Goal: Task Accomplishment & Management: Manage account settings

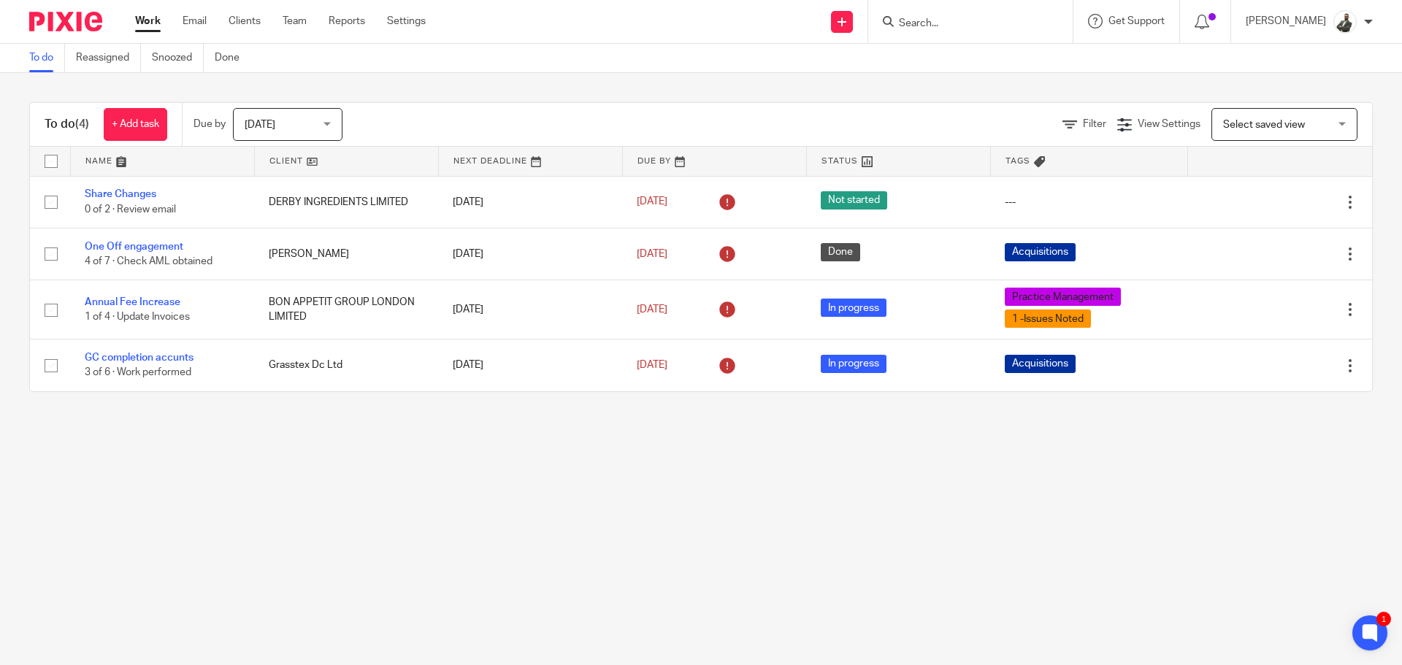
click at [962, 45] on div "To do Reassigned Snoozed Done" at bounding box center [701, 58] width 1402 height 29
click at [964, 39] on div at bounding box center [970, 21] width 204 height 43
click at [960, 39] on div at bounding box center [970, 21] width 204 height 43
click at [957, 31] on form at bounding box center [974, 21] width 155 height 18
click at [953, 13] on form at bounding box center [974, 21] width 155 height 18
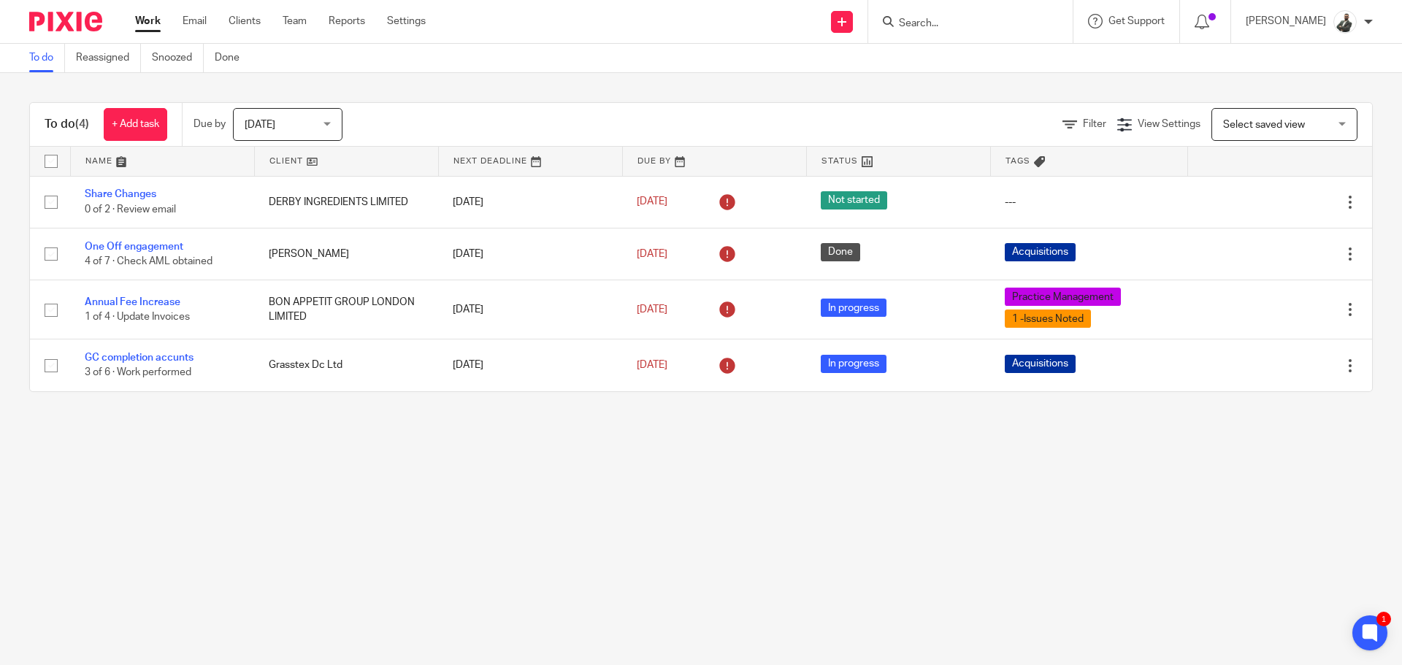
click at [953, 20] on input "Search" at bounding box center [962, 24] width 131 height 13
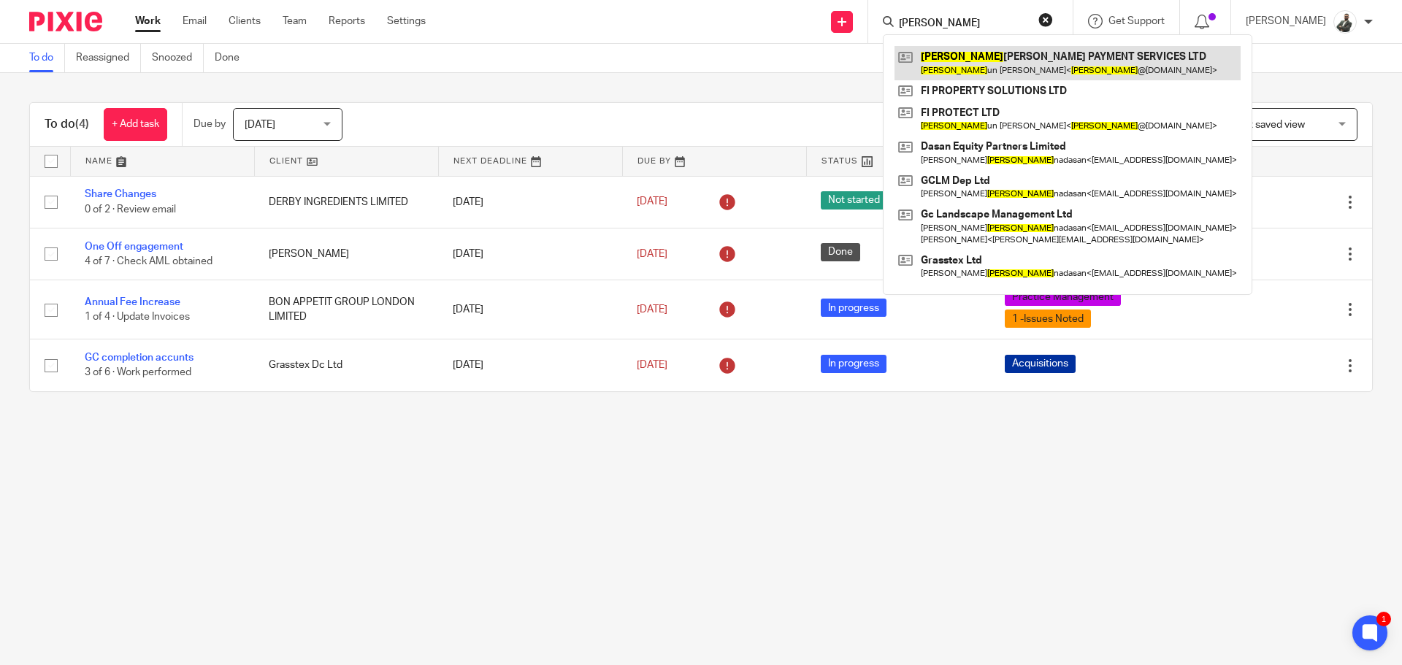
type input "Kish"
click at [1013, 69] on link at bounding box center [1067, 63] width 346 height 34
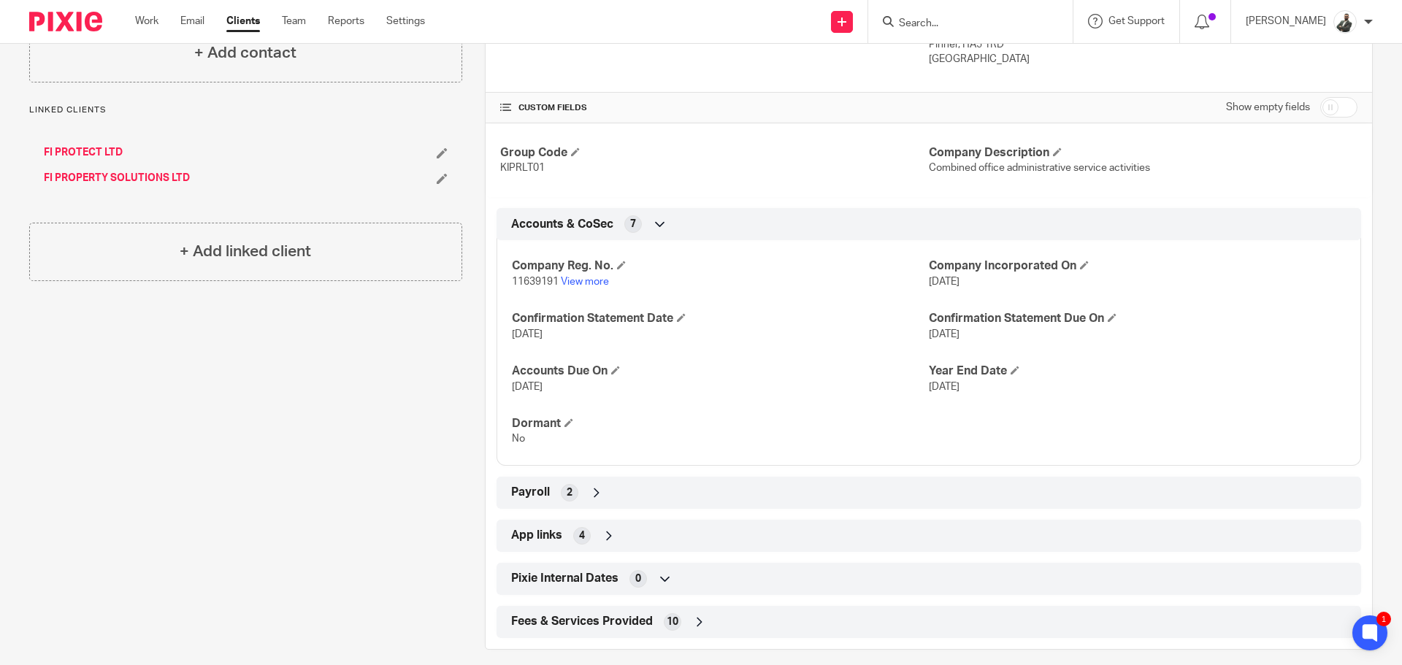
scroll to position [292, 0]
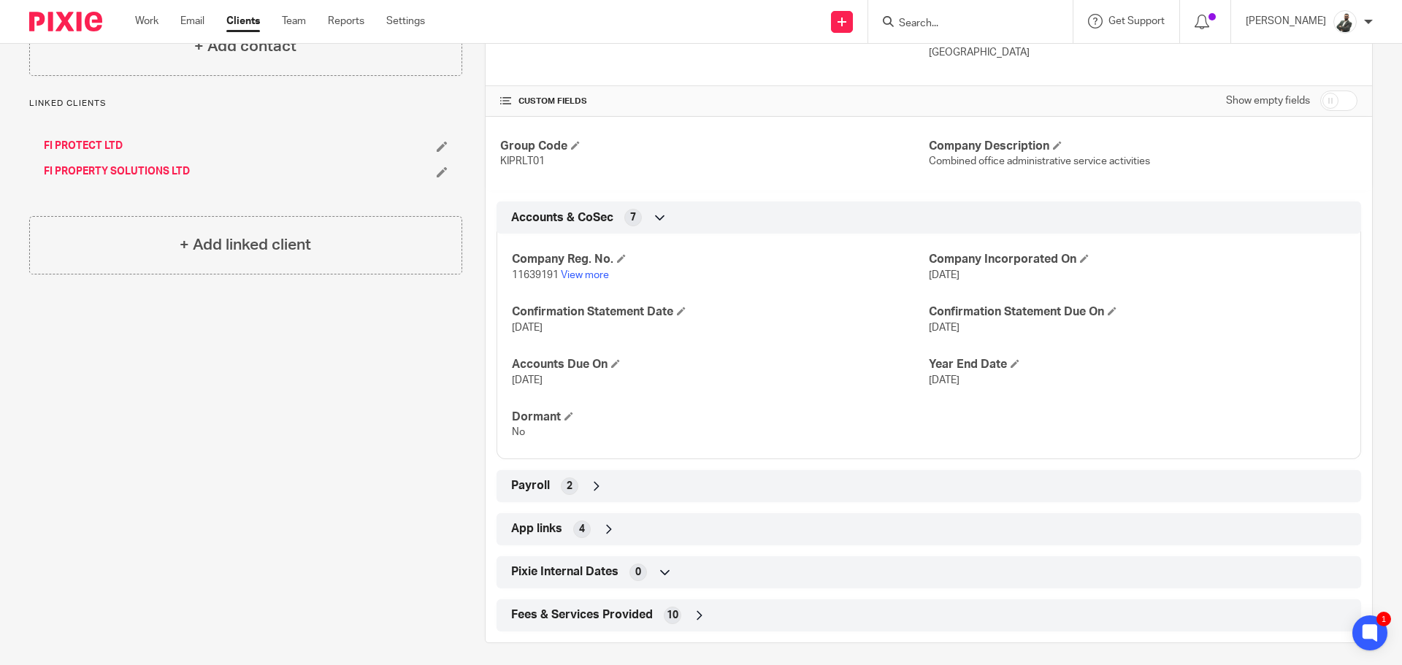
drag, startPoint x: 586, startPoint y: 383, endPoint x: 568, endPoint y: 383, distance: 18.3
click at [568, 383] on p "[DATE]" at bounding box center [720, 380] width 417 height 15
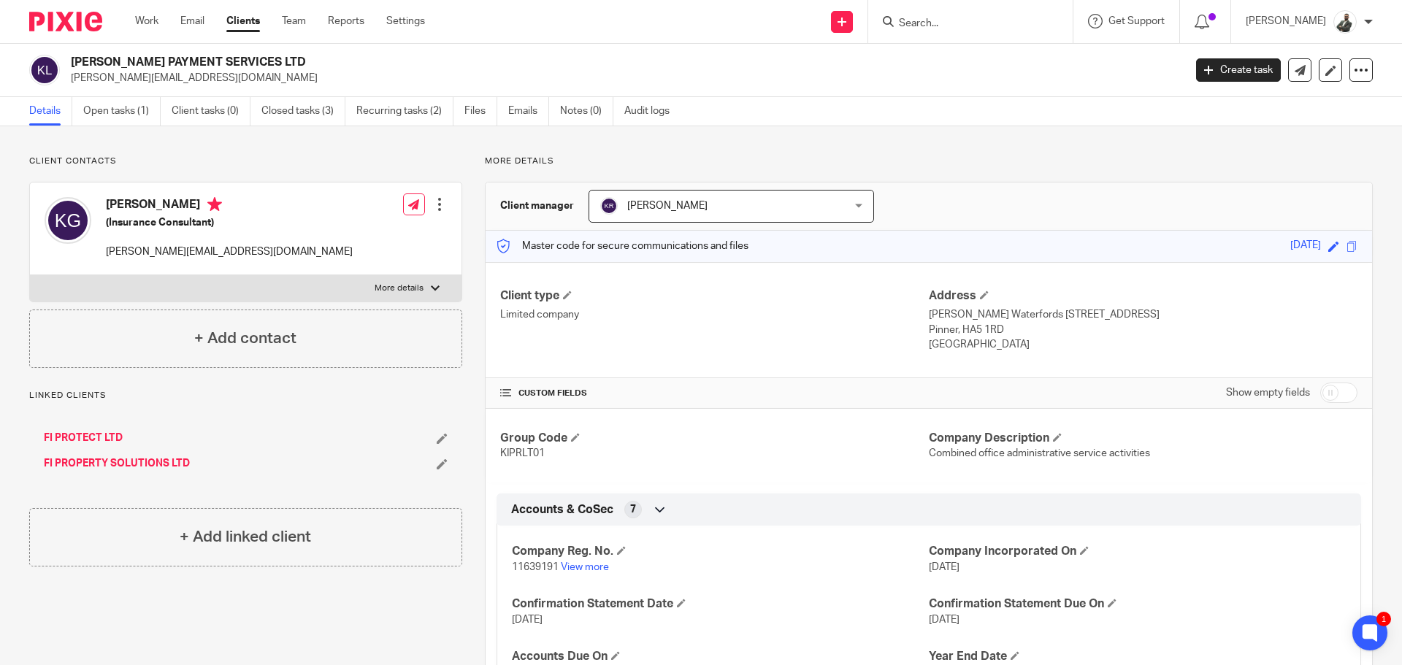
click at [247, 22] on link "Clients" at bounding box center [243, 21] width 34 height 15
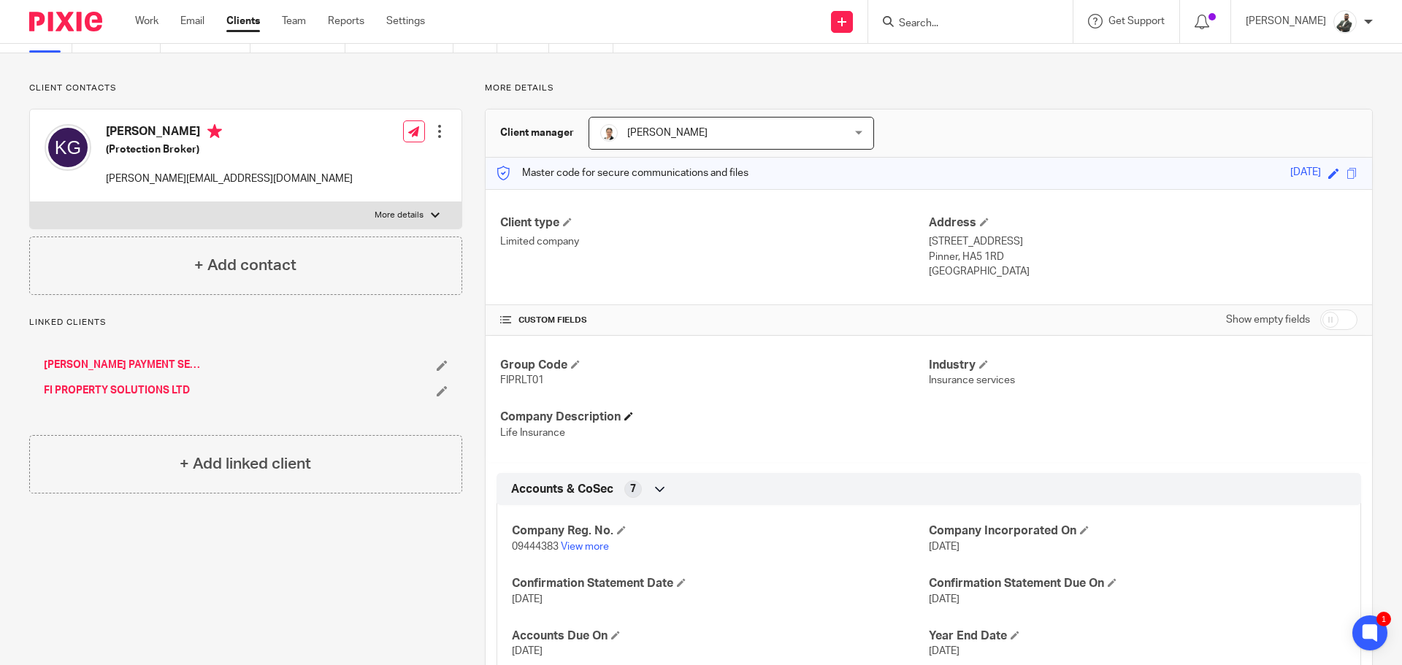
scroll to position [219, 0]
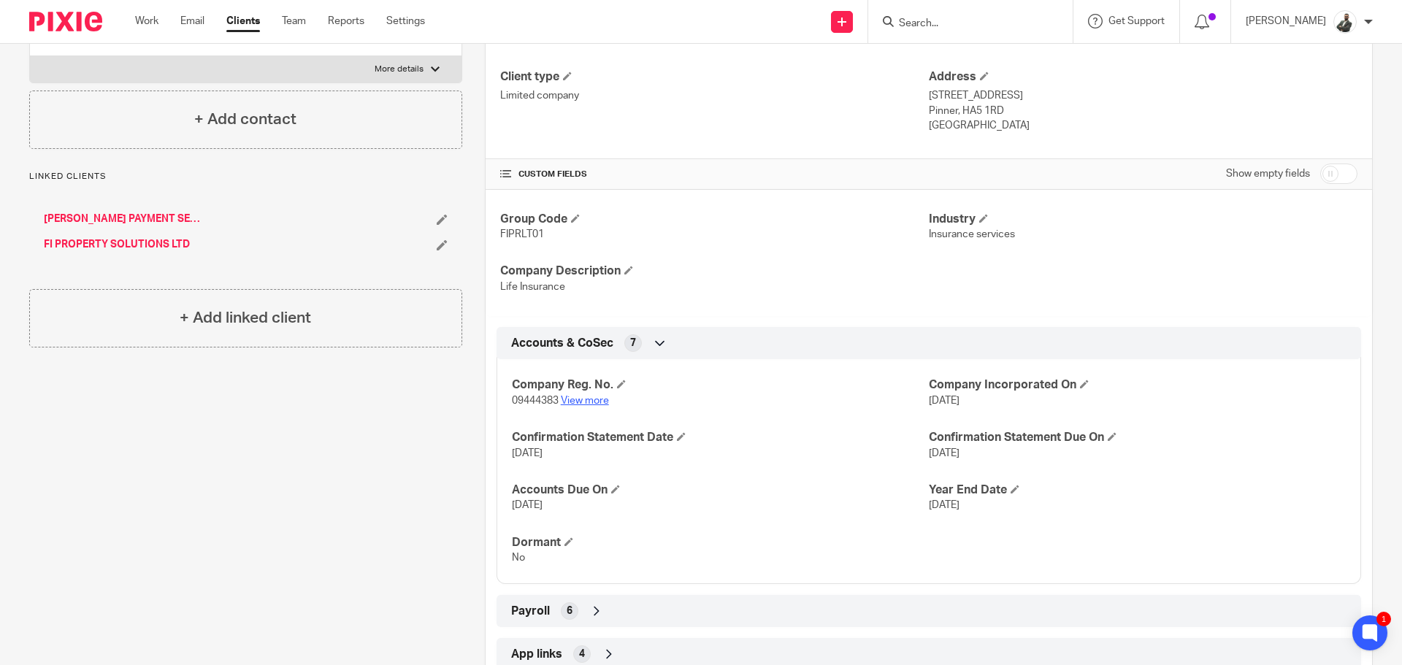
click at [597, 402] on link "View more" at bounding box center [585, 401] width 48 height 10
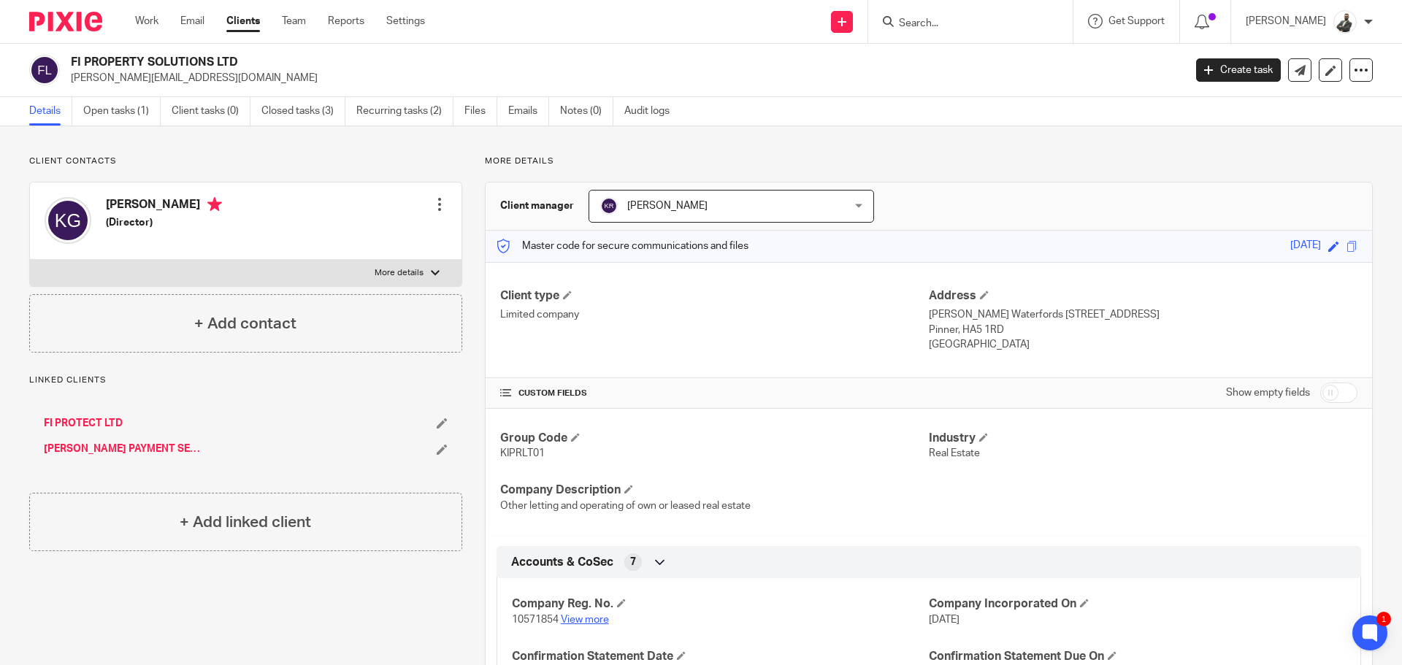
click at [594, 618] on link "View more" at bounding box center [585, 620] width 48 height 10
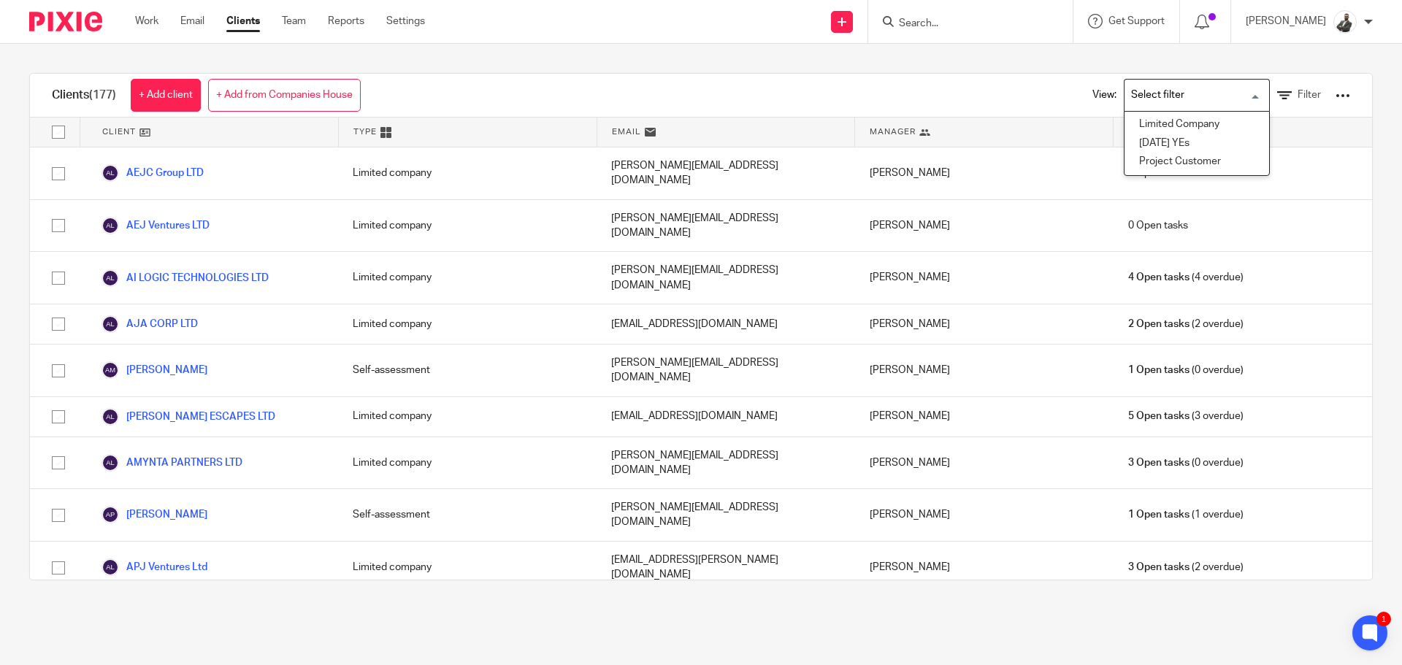
click at [1209, 85] on input "Search for option" at bounding box center [1193, 95] width 135 height 26
click at [1277, 91] on link "Filter" at bounding box center [1299, 95] width 44 height 15
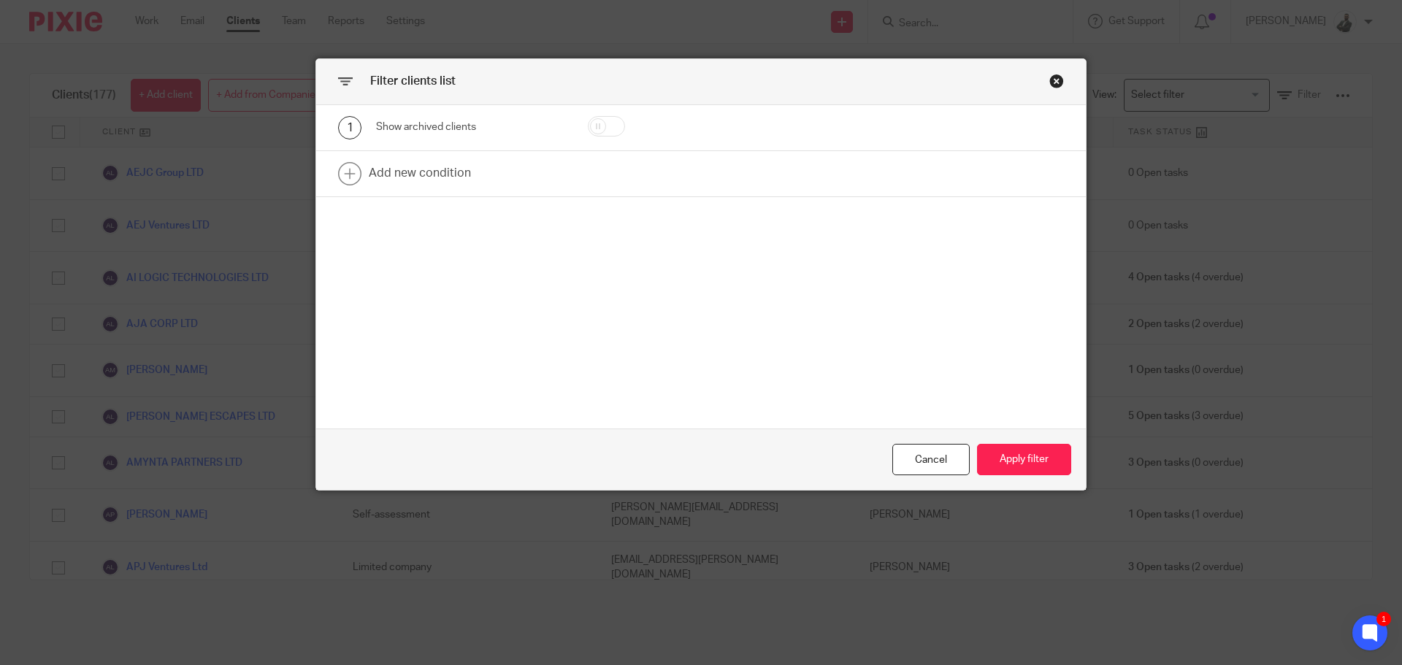
click at [480, 128] on div "Show archived clients" at bounding box center [470, 127] width 189 height 15
click at [404, 158] on link at bounding box center [700, 173] width 769 height 45
click at [431, 175] on div "Field" at bounding box center [458, 178] width 141 height 31
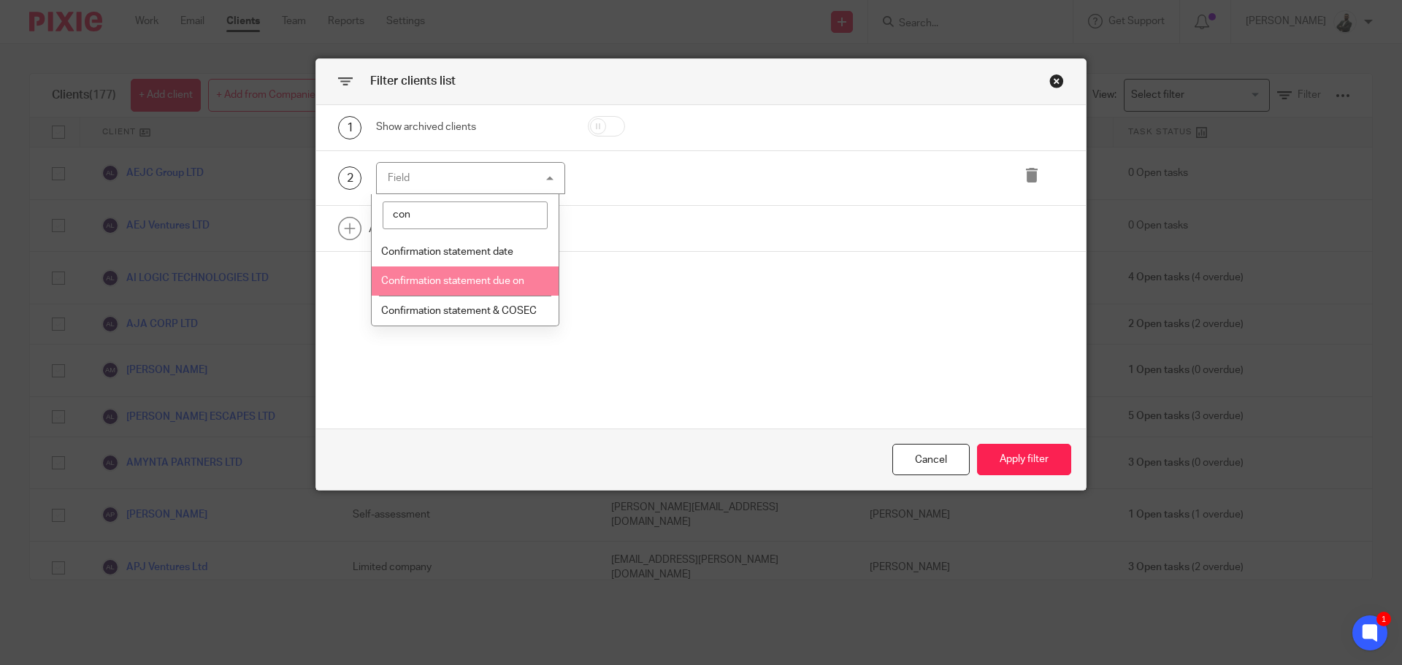
type input "con"
click at [520, 282] on span "Confirmation statement due on" at bounding box center [452, 281] width 143 height 10
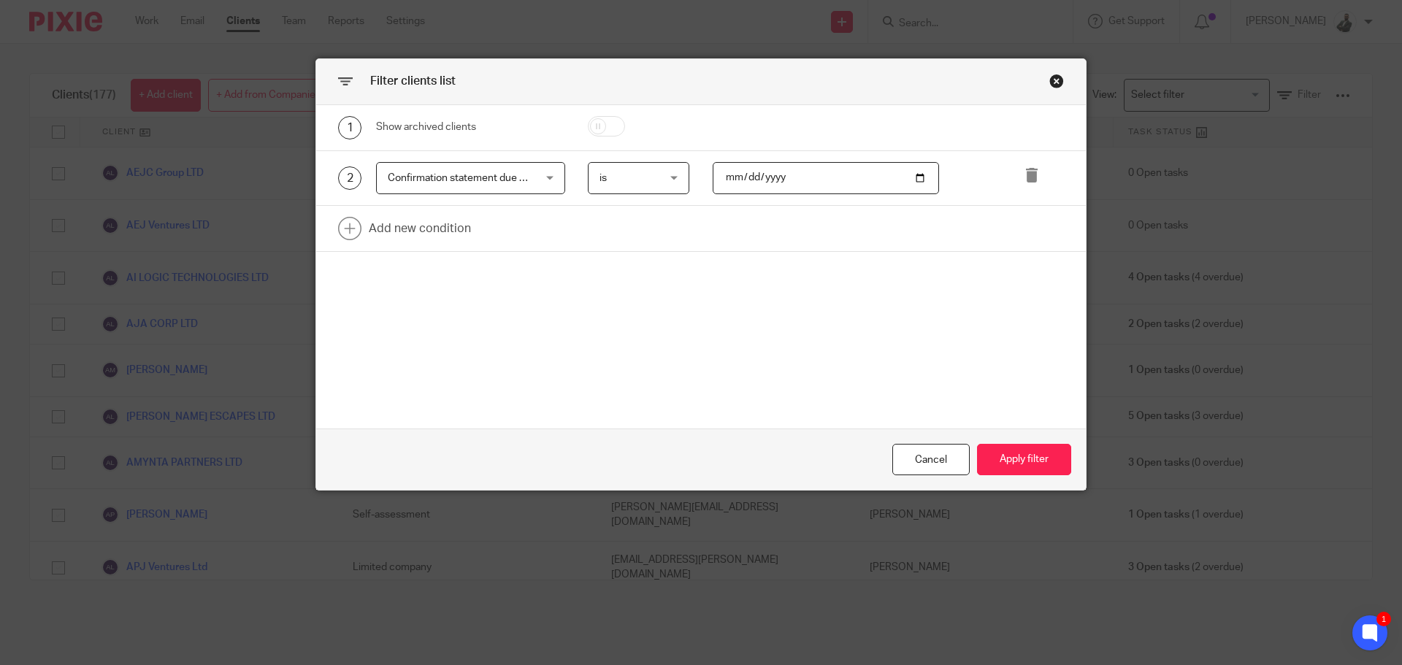
click at [669, 172] on div "is is" at bounding box center [639, 178] width 102 height 33
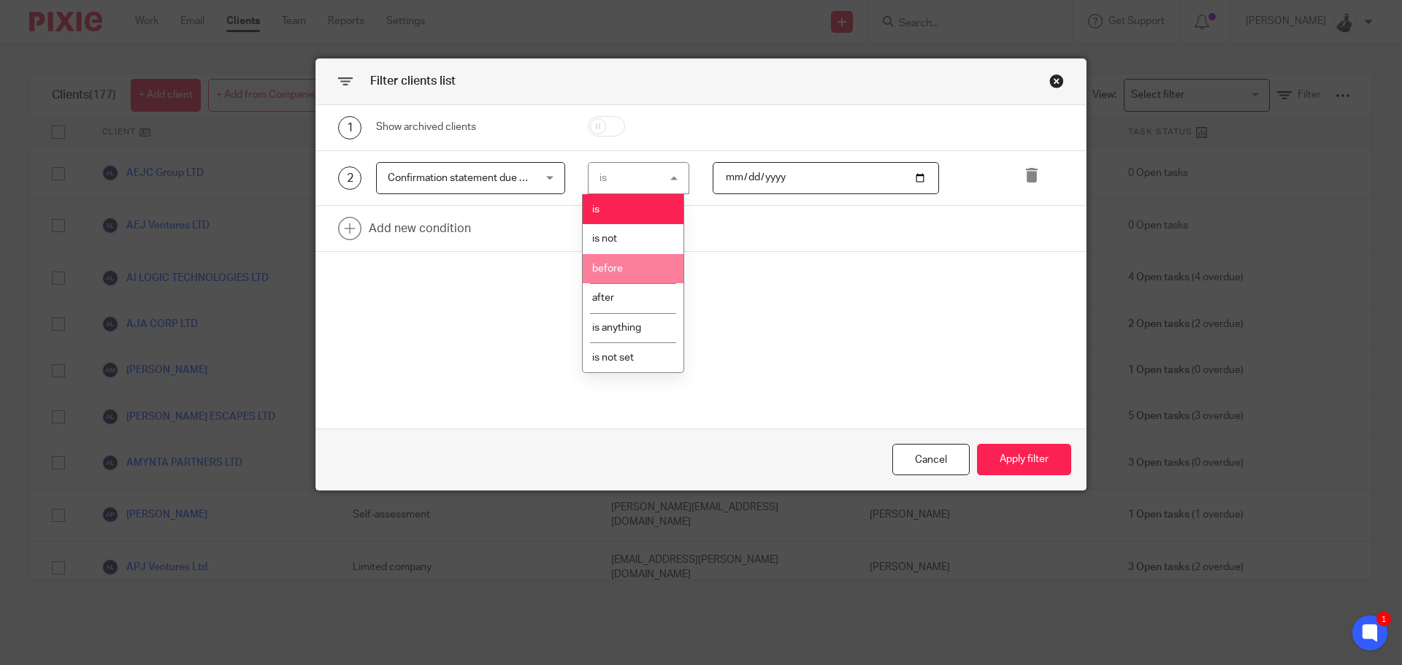
click at [650, 258] on li "before" at bounding box center [633, 269] width 101 height 30
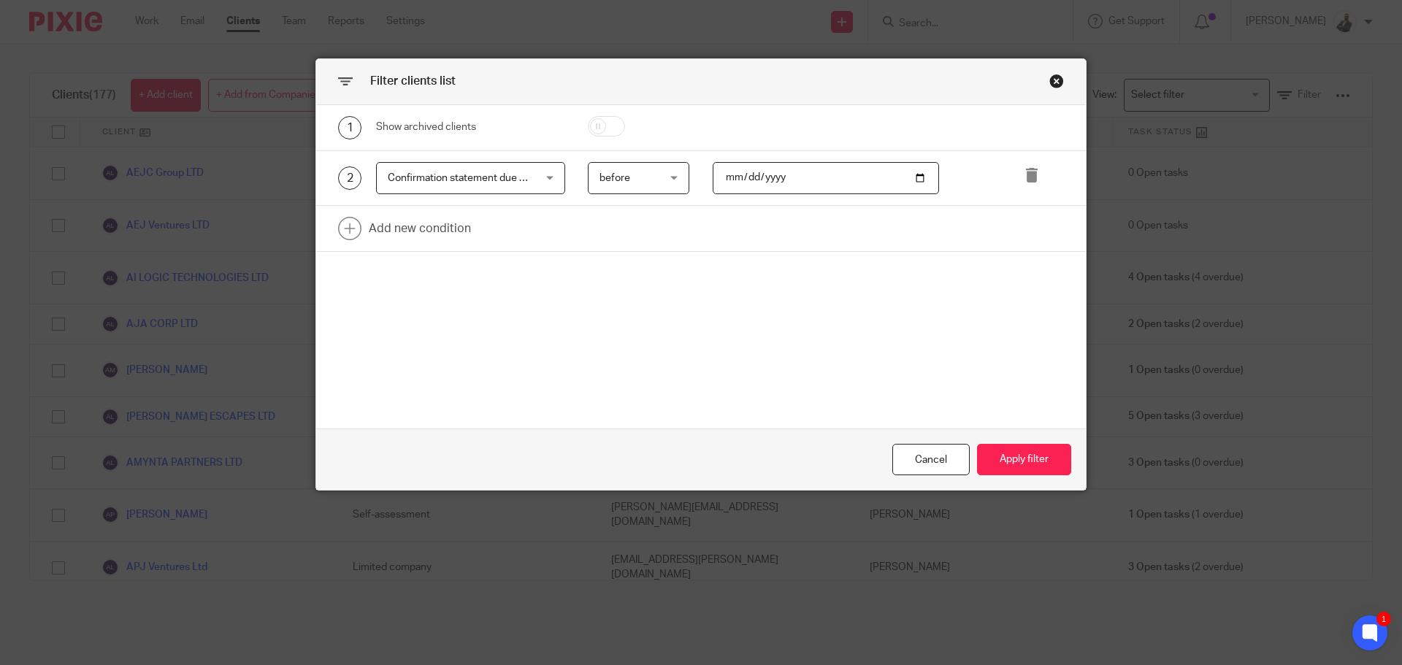
click at [810, 180] on input "date" at bounding box center [826, 178] width 227 height 33
click at [919, 177] on input "date" at bounding box center [826, 178] width 227 height 33
type input "[DATE]"
click at [999, 456] on button "Apply filter" at bounding box center [1024, 459] width 94 height 31
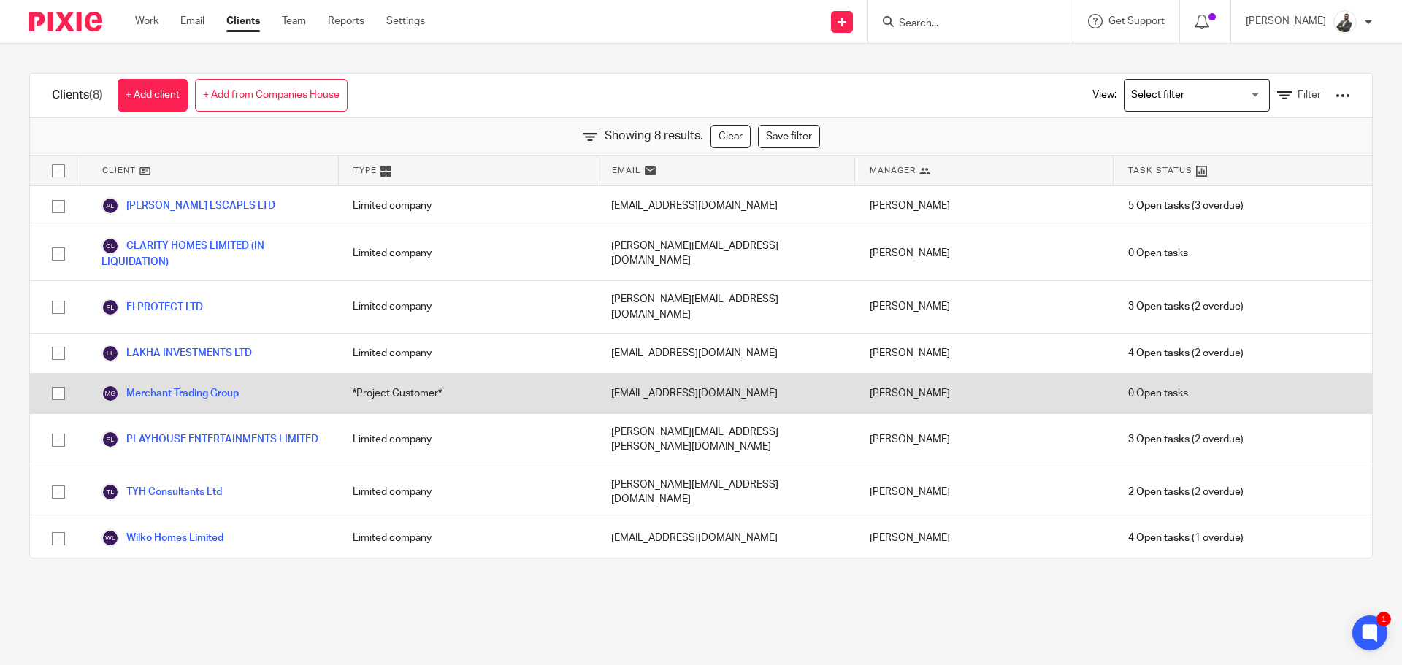
drag, startPoint x: 12, startPoint y: 195, endPoint x: 434, endPoint y: 369, distance: 457.3
click at [434, 369] on div "Clients (8) + Add client + Add from Companies House View: Loading... Filter Sho…" at bounding box center [701, 316] width 1402 height 544
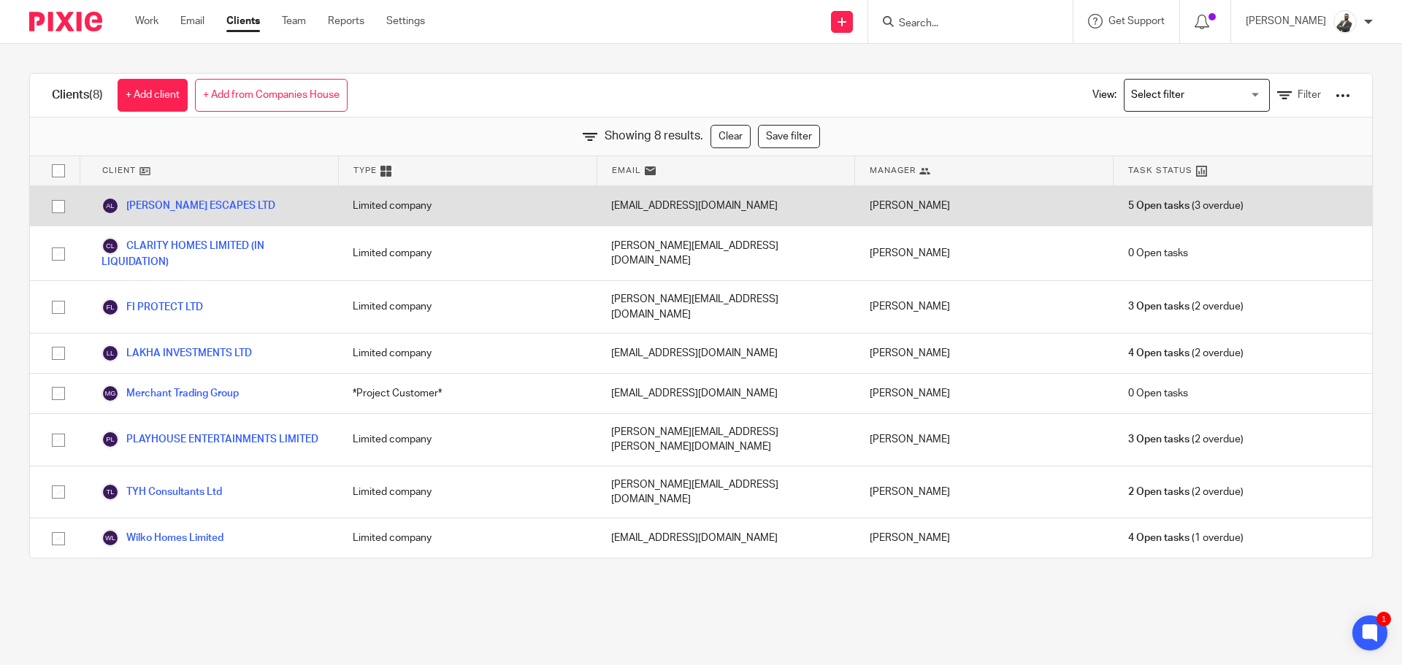
click at [53, 205] on input "checkbox" at bounding box center [59, 207] width 28 height 28
checkbox input "true"
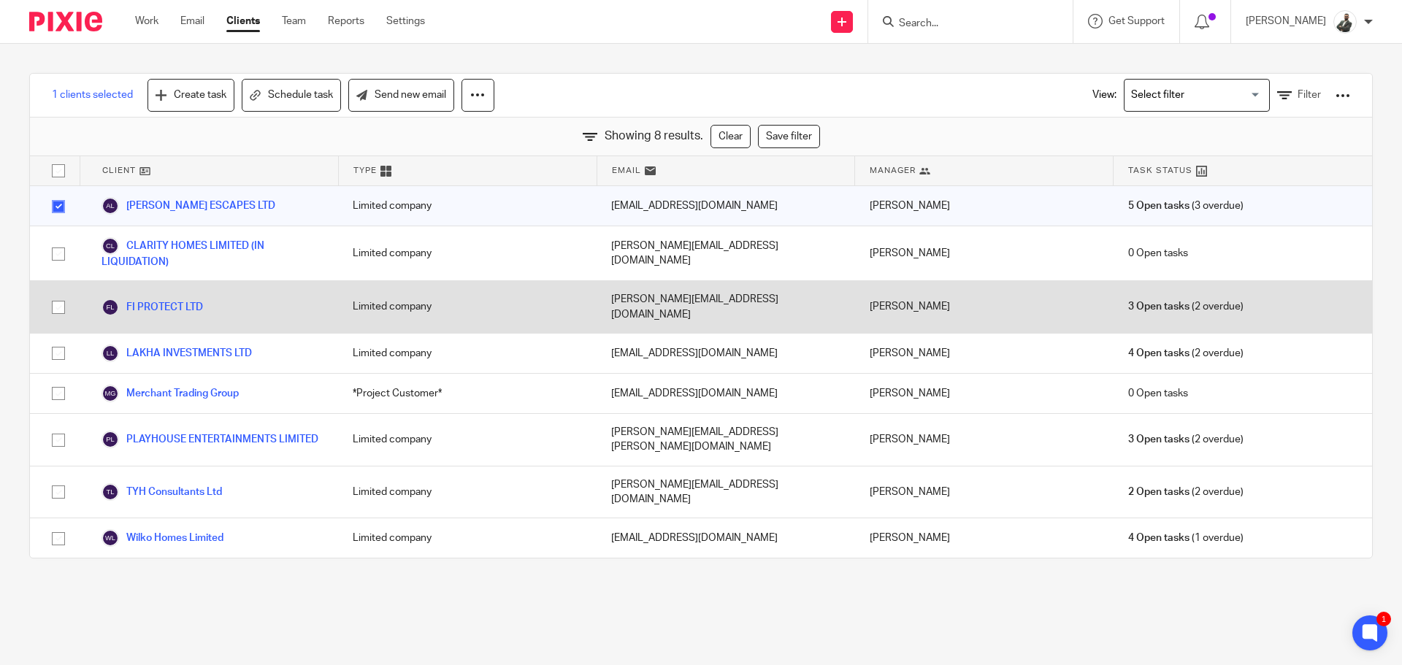
click at [69, 296] on input "checkbox" at bounding box center [59, 307] width 28 height 28
checkbox input "true"
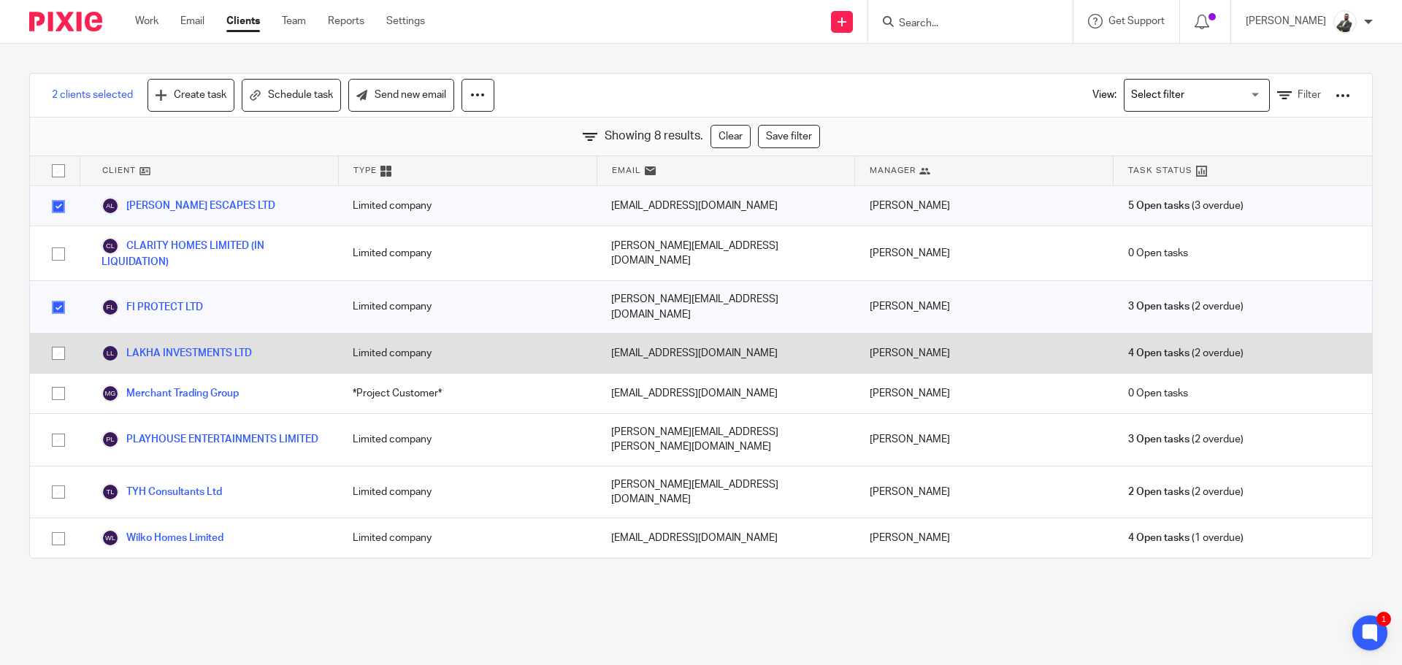
click at [66, 341] on input "checkbox" at bounding box center [59, 353] width 28 height 28
checkbox input "true"
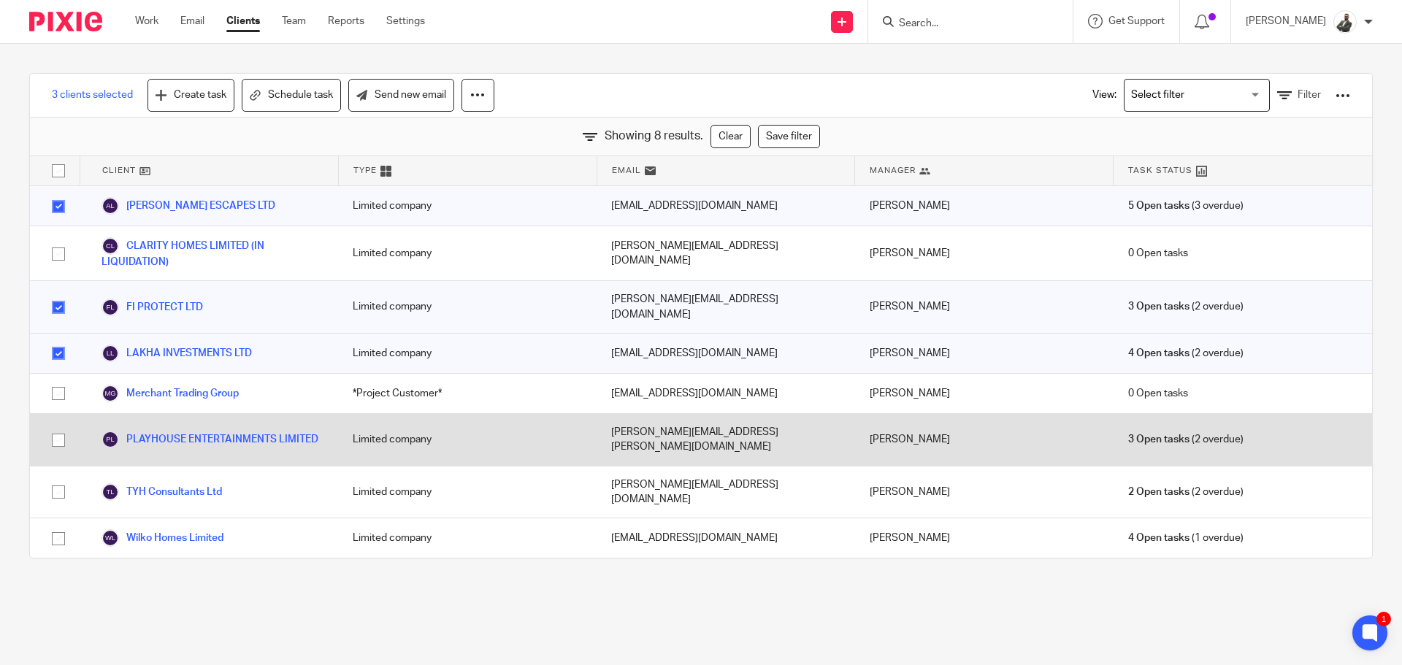
click at [54, 426] on input "checkbox" at bounding box center [59, 440] width 28 height 28
checkbox input "true"
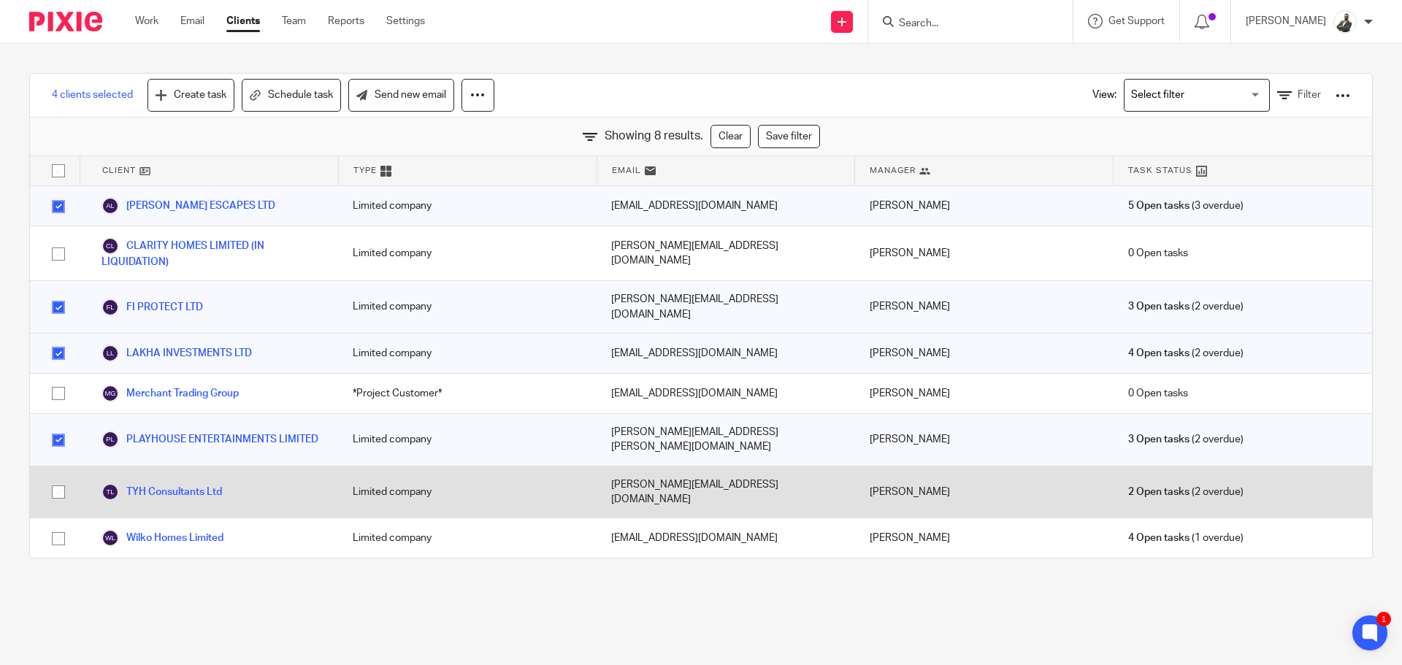
click at [55, 483] on input "checkbox" at bounding box center [59, 492] width 28 height 28
checkbox input "true"
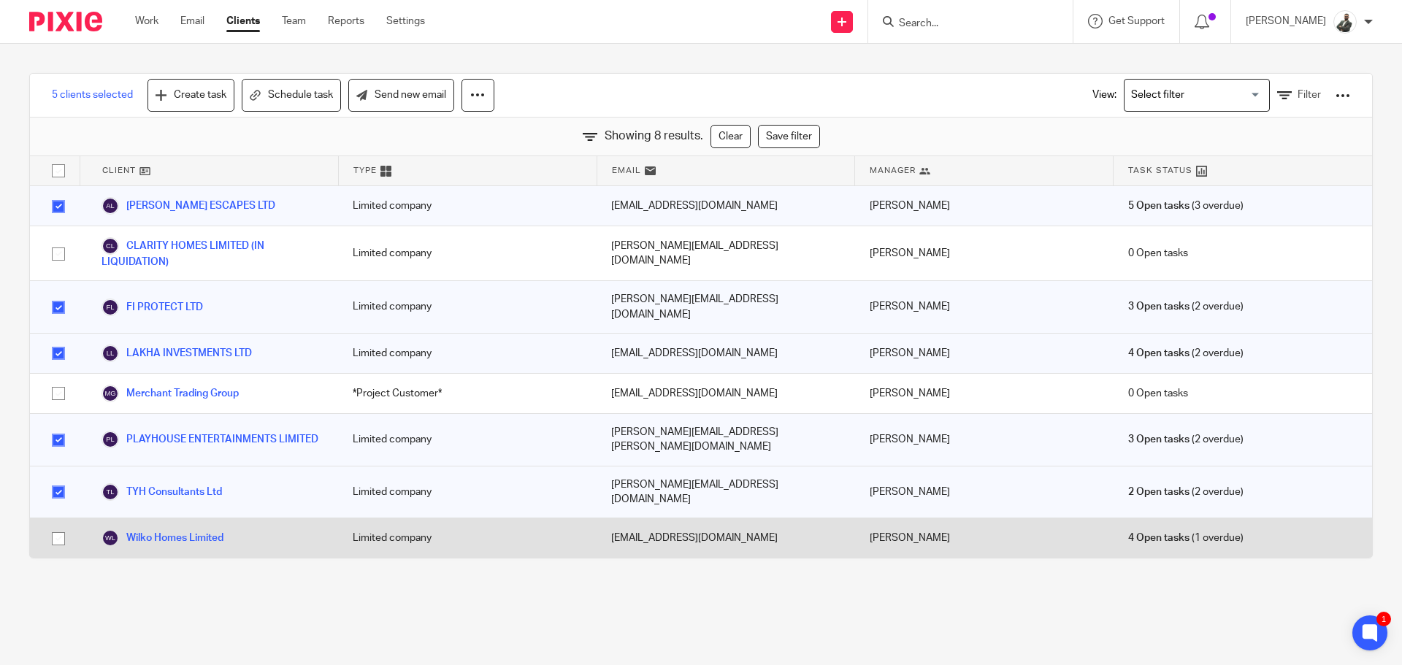
click at [63, 525] on input "checkbox" at bounding box center [59, 539] width 28 height 28
checkbox input "true"
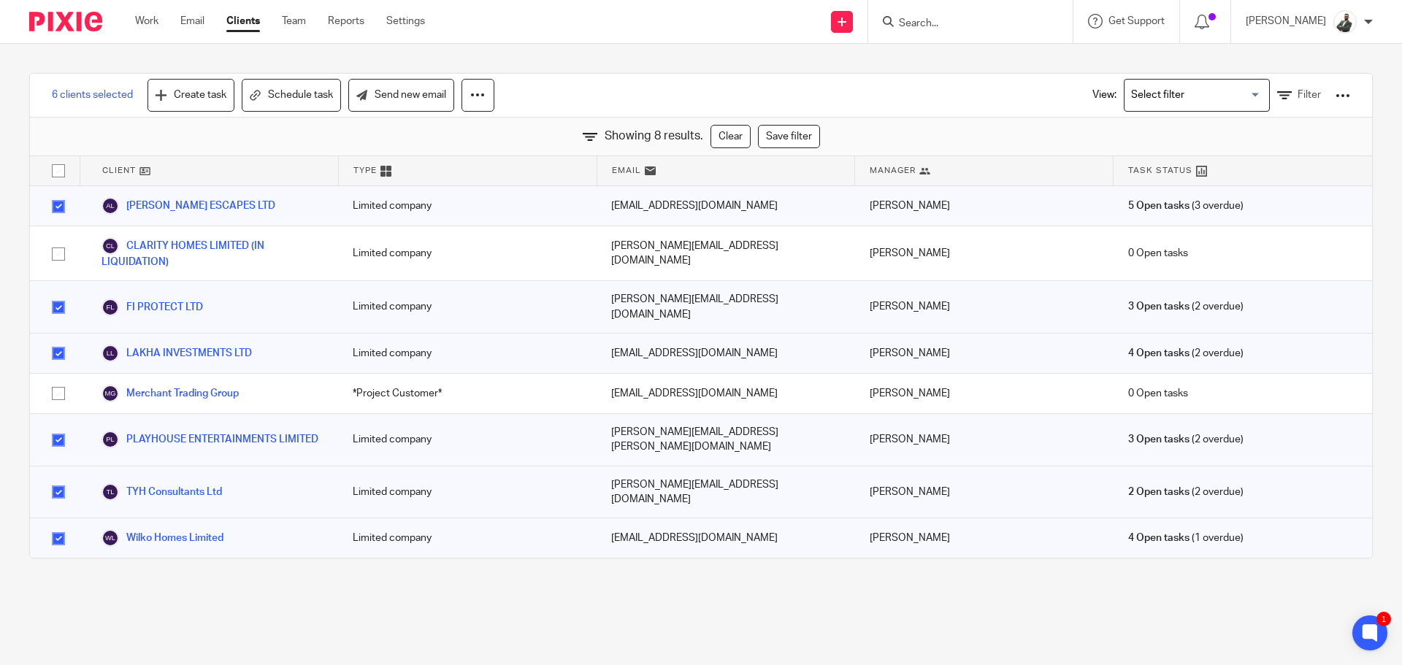
click at [1324, 86] on div "View: Loading... Filter" at bounding box center [1210, 95] width 280 height 43
click at [1335, 95] on div at bounding box center [1342, 95] width 15 height 15
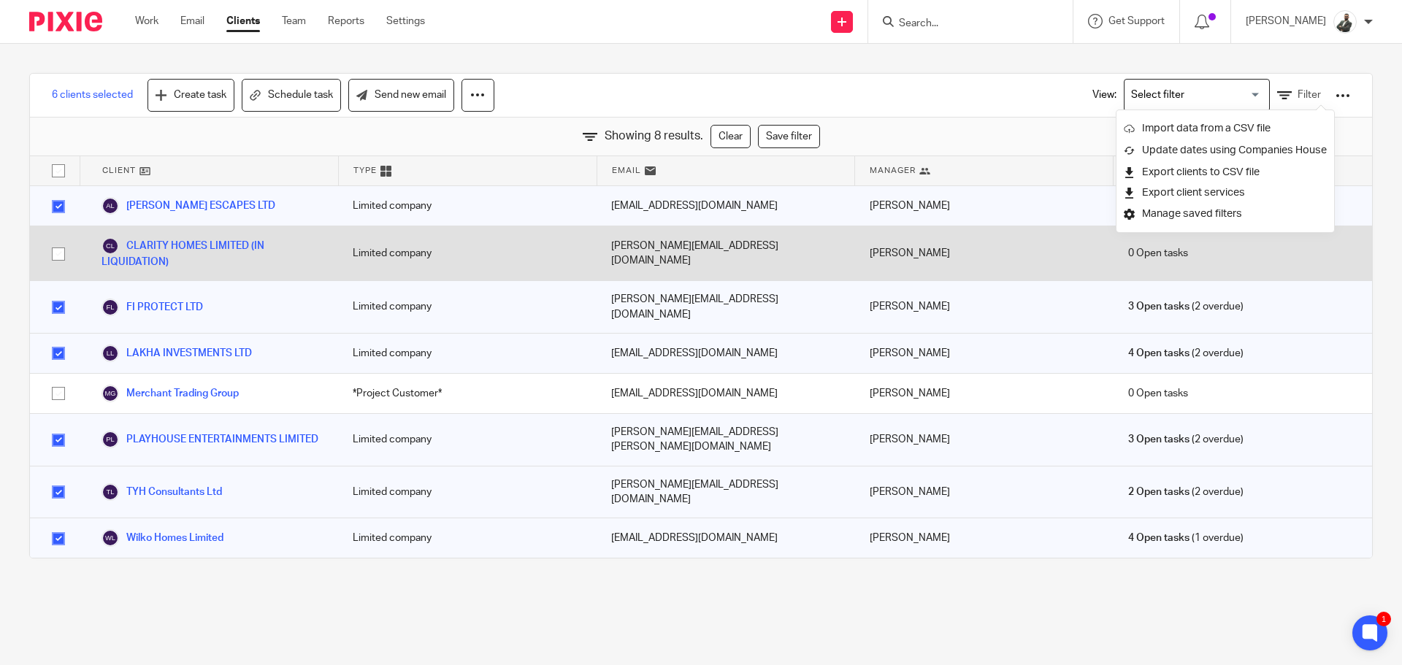
drag, startPoint x: 785, startPoint y: 207, endPoint x: 485, endPoint y: 239, distance: 301.8
click at [579, 255] on div "ALMA ESCAPES LTD Limited company cat@catmeffan.com Wignesh Ganesharajah 5 Open …" at bounding box center [701, 372] width 1342 height 372
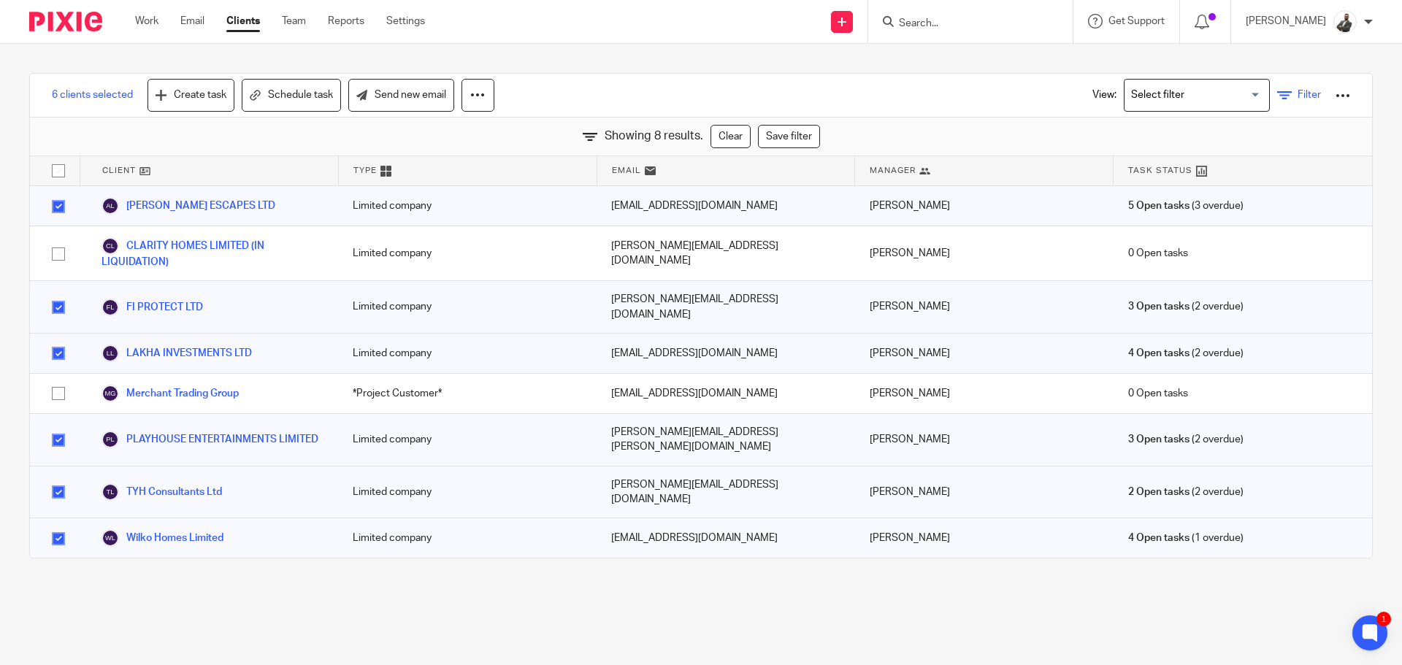
click at [1297, 93] on span "Filter" at bounding box center [1308, 95] width 23 height 10
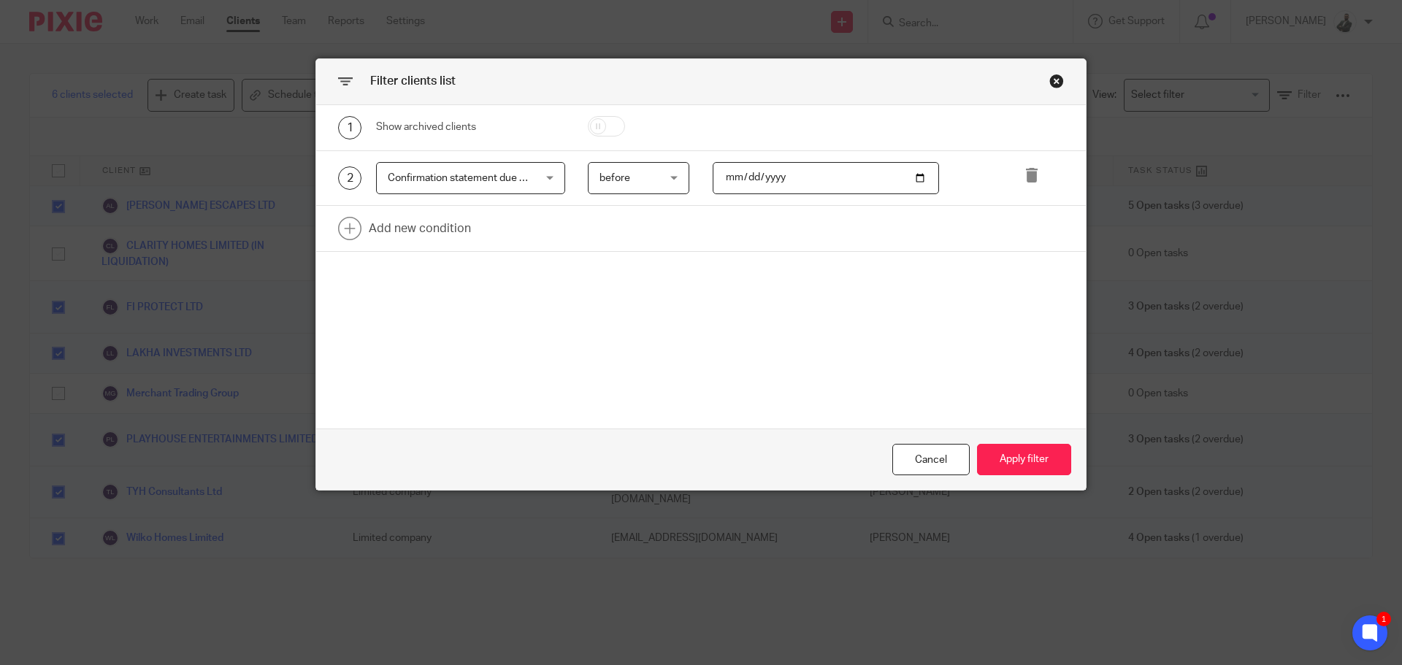
click at [1186, 167] on div "Filter clients list 1 Show archived clients 2 Confirmation statement due on Con…" at bounding box center [701, 332] width 1402 height 665
click at [927, 451] on div "Cancel" at bounding box center [930, 459] width 77 height 31
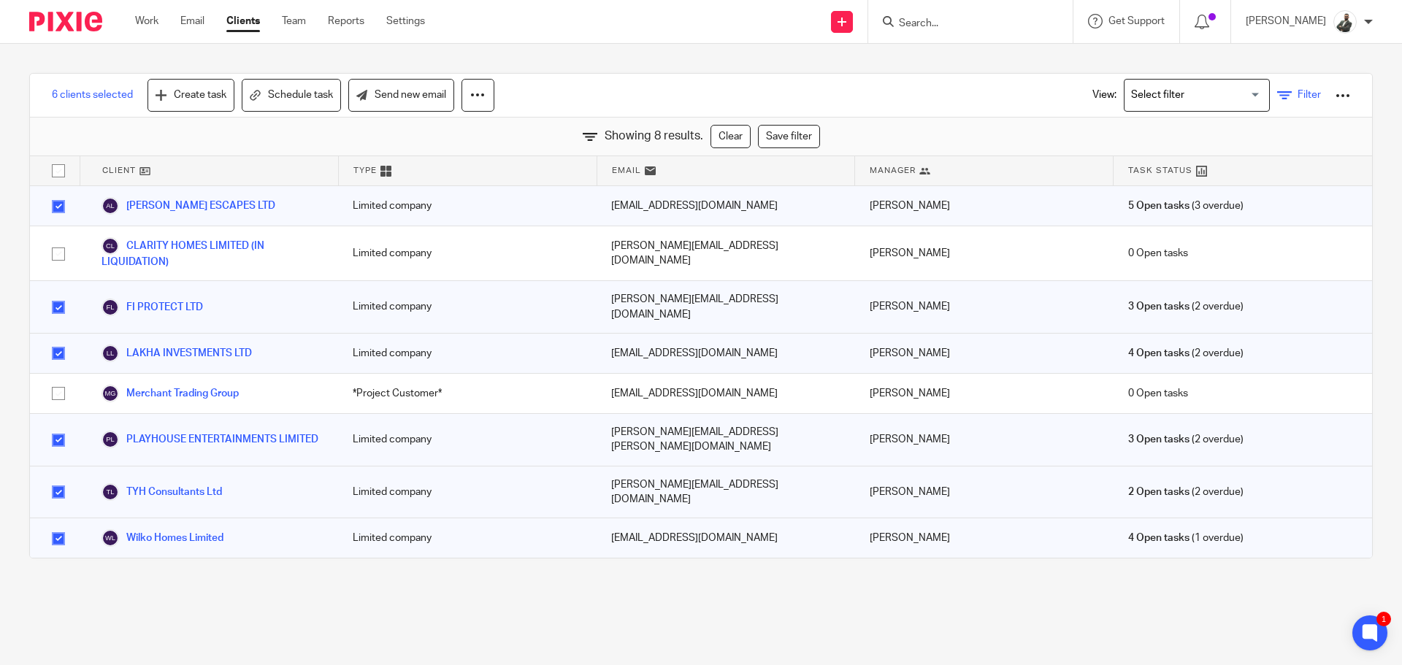
click at [1277, 88] on link "Filter" at bounding box center [1299, 95] width 44 height 15
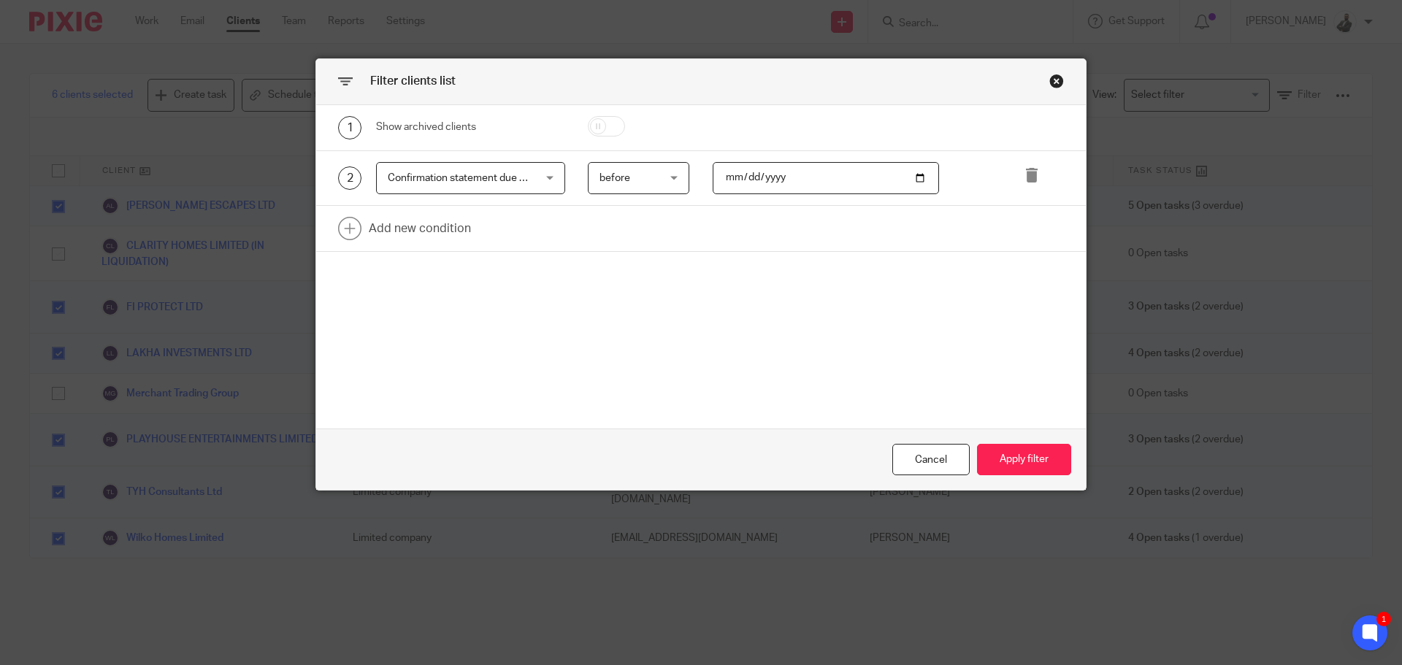
click at [538, 179] on div "Confirmation statement due on Confirmation statement due on" at bounding box center [470, 178] width 189 height 33
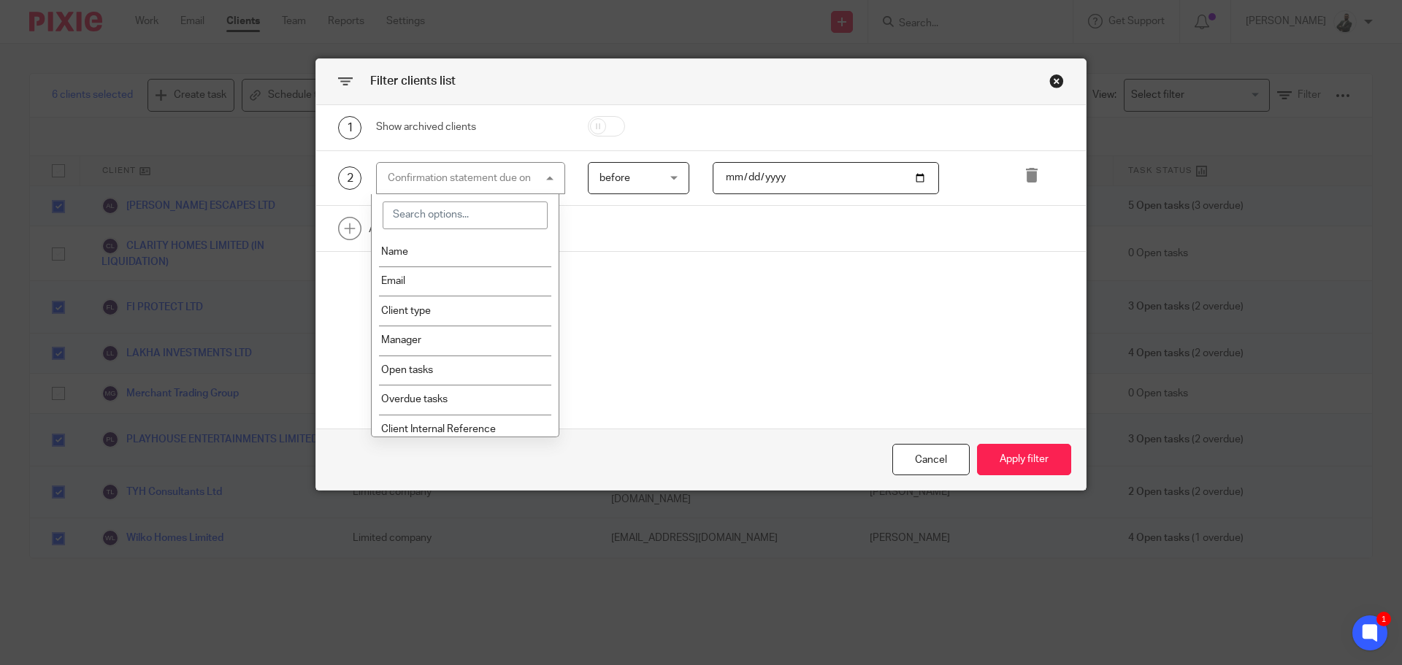
click at [538, 179] on div "Confirmation statement due on Confirmation statement due on" at bounding box center [470, 178] width 189 height 33
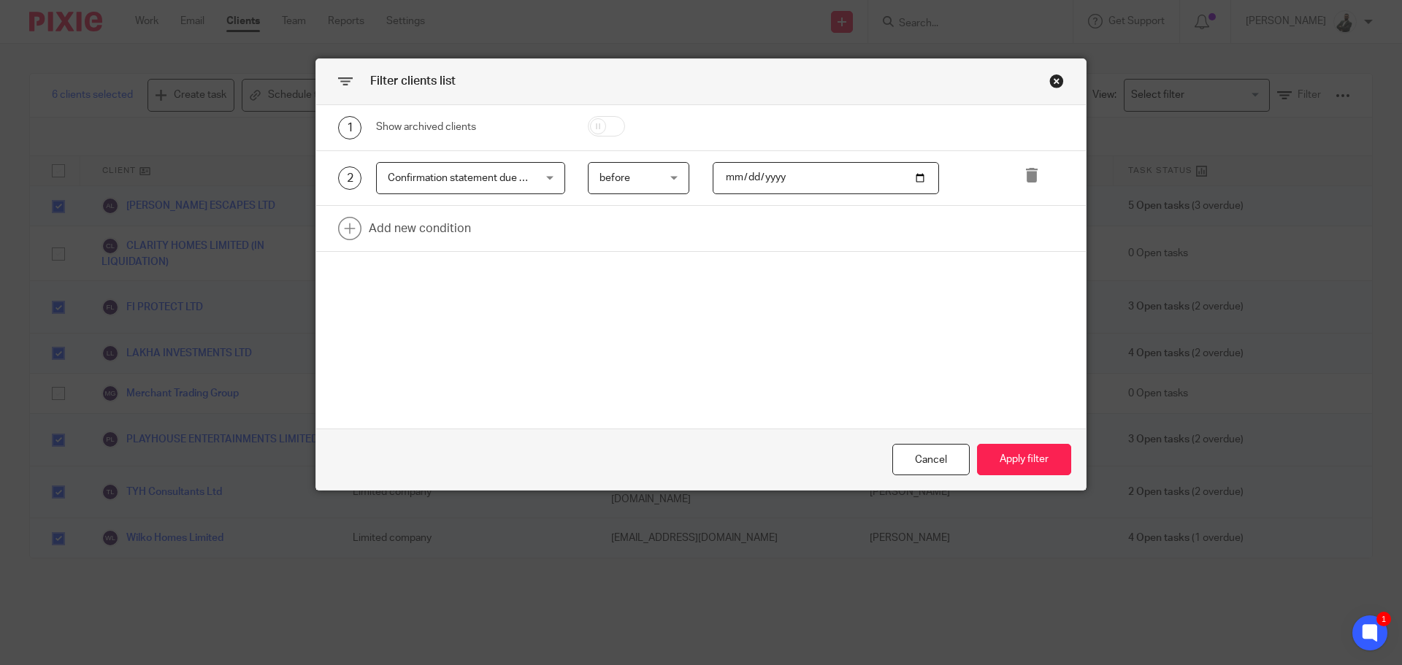
click at [617, 186] on span "before" at bounding box center [635, 178] width 72 height 31
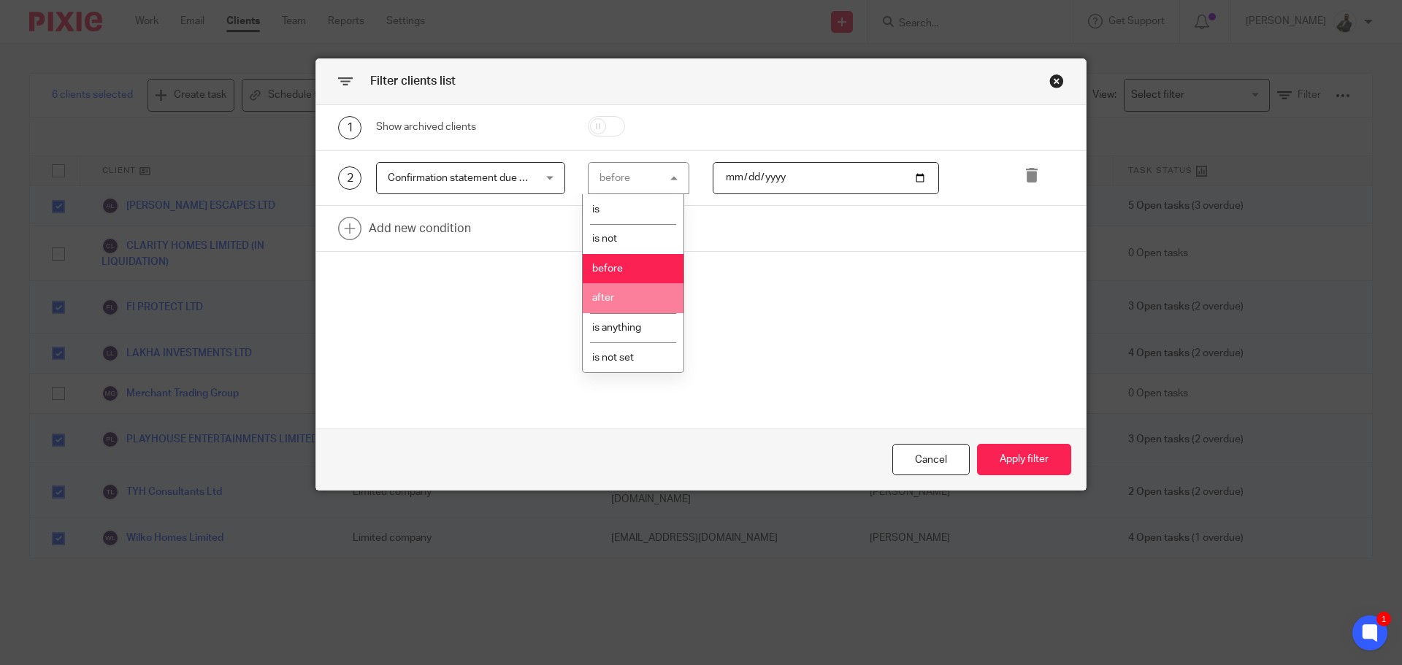
click at [615, 307] on li "after" at bounding box center [633, 298] width 101 height 30
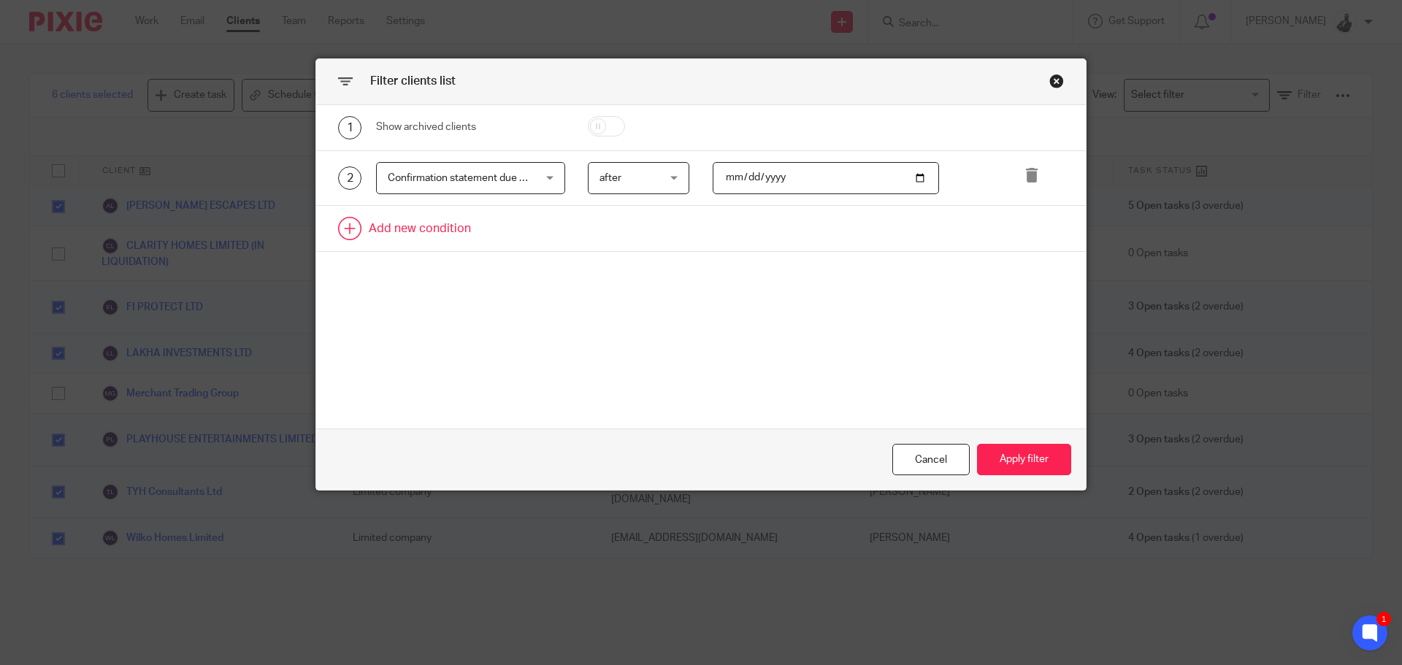
click at [459, 230] on link at bounding box center [700, 228] width 769 height 45
click at [507, 228] on div "Field" at bounding box center [458, 233] width 141 height 31
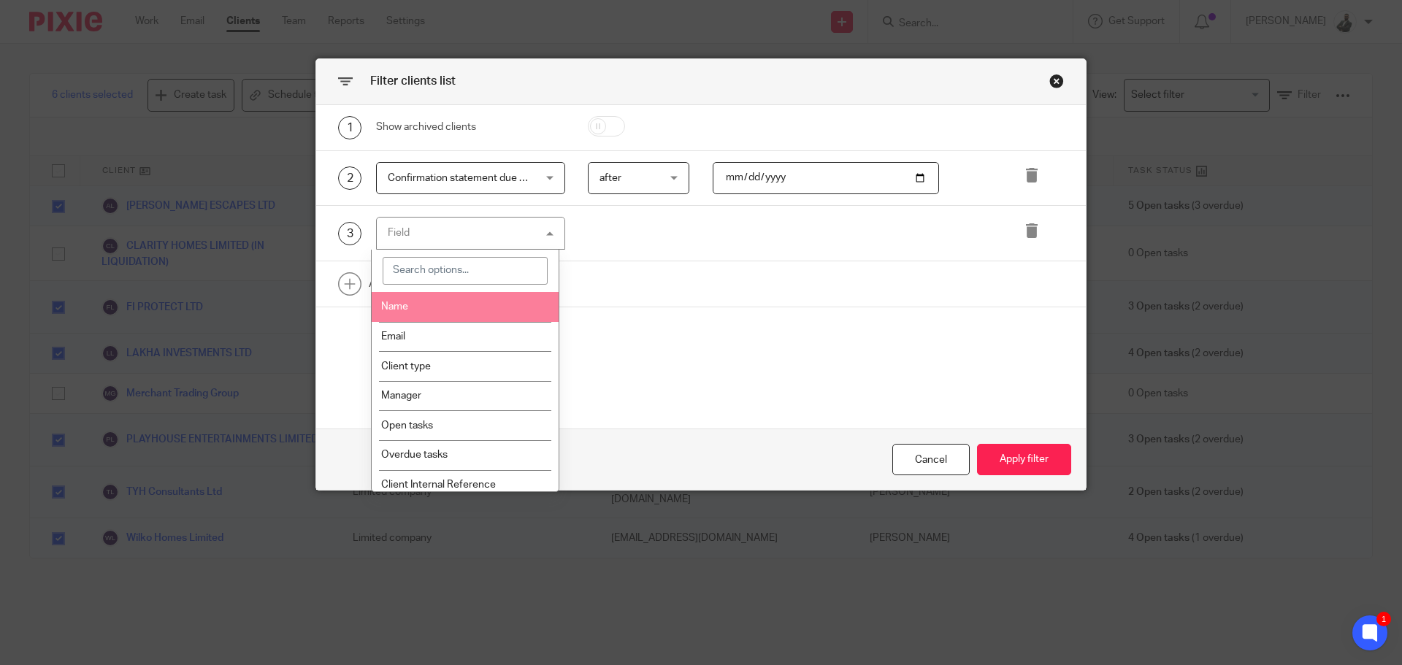
click at [455, 285] on div at bounding box center [466, 271] width 188 height 42
click at [451, 268] on input "search" at bounding box center [466, 271] width 166 height 28
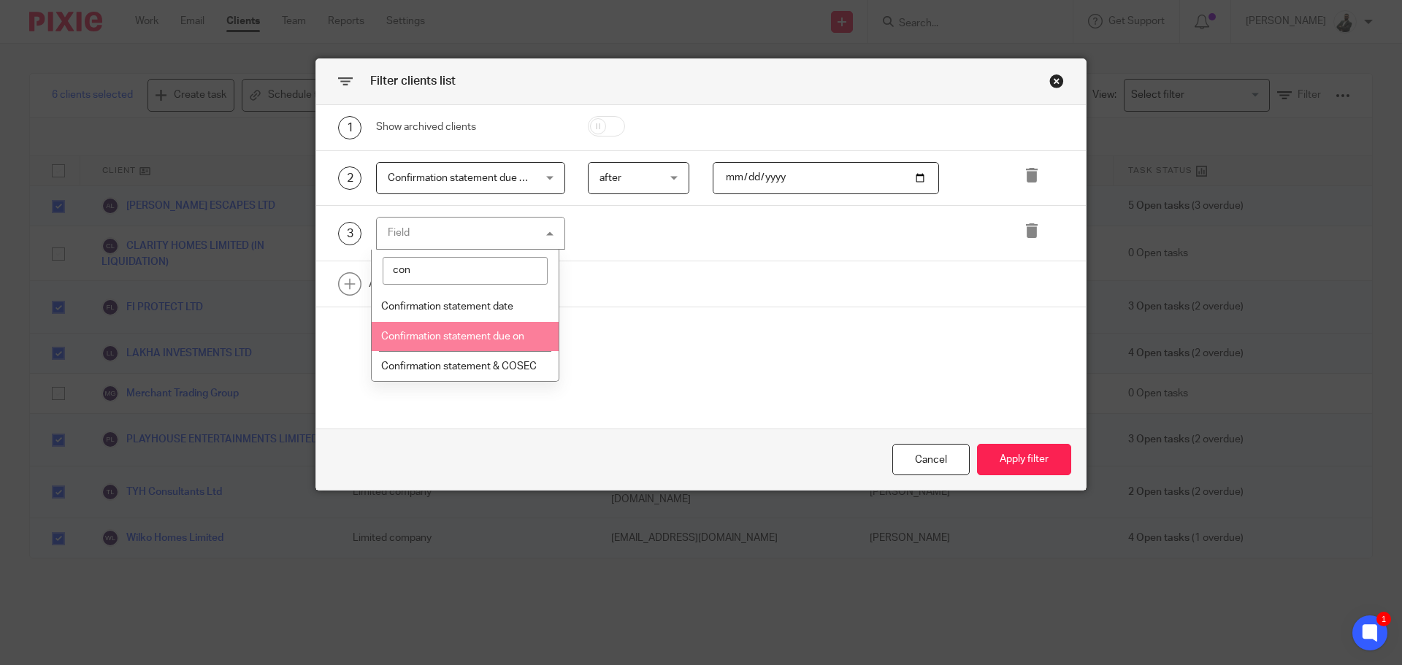
type input "con"
click at [485, 336] on span "Confirmation statement due on" at bounding box center [452, 336] width 143 height 10
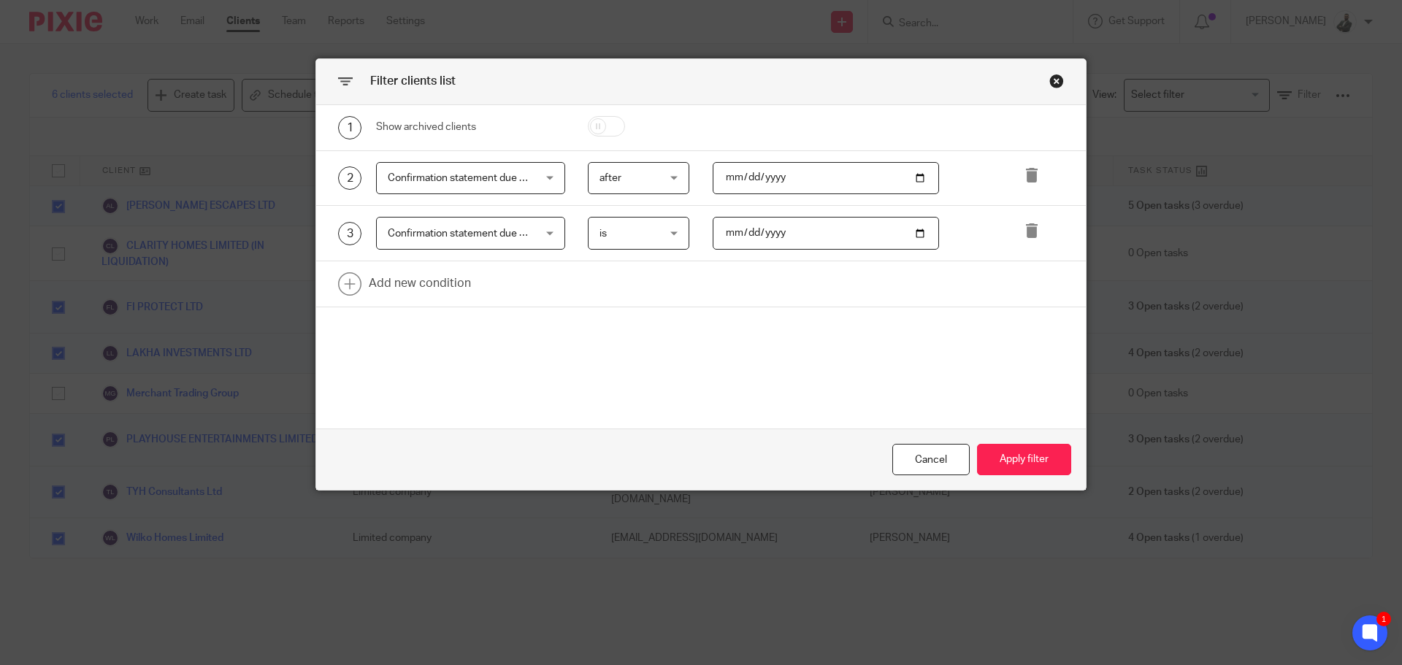
click at [675, 239] on div "is is" at bounding box center [639, 233] width 102 height 33
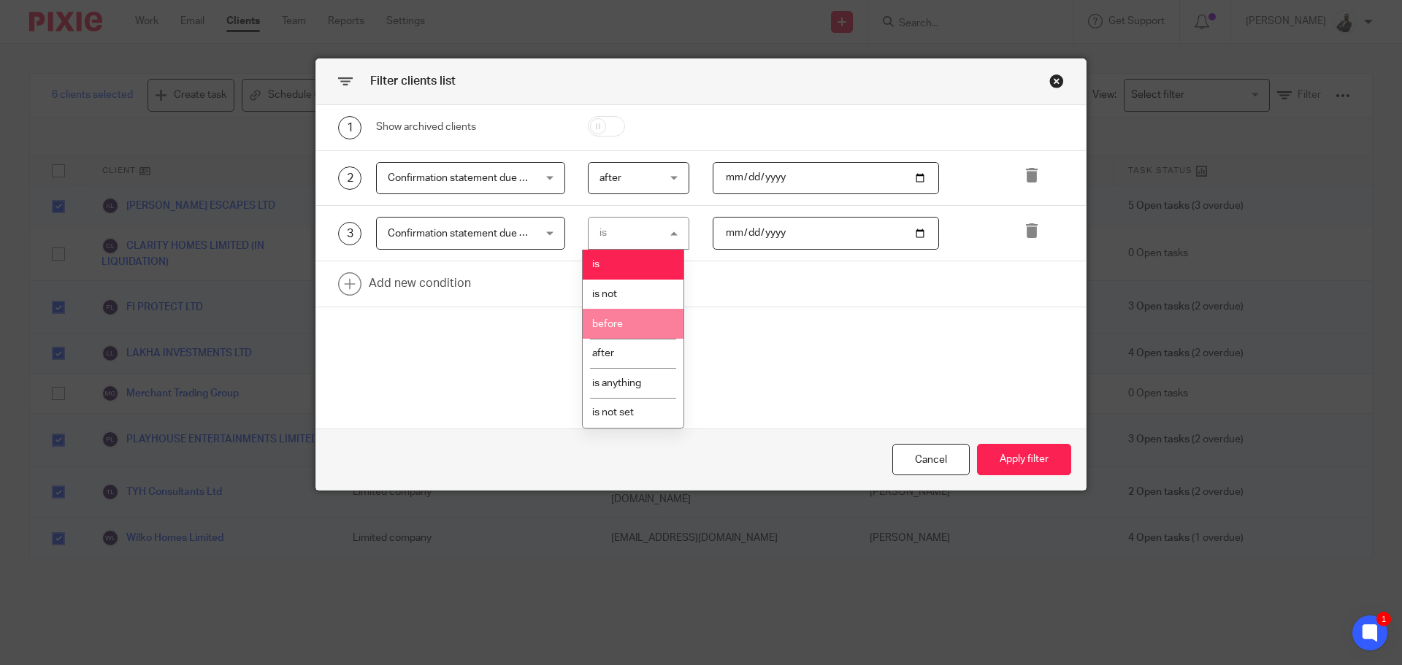
click at [656, 327] on li "before" at bounding box center [633, 324] width 101 height 30
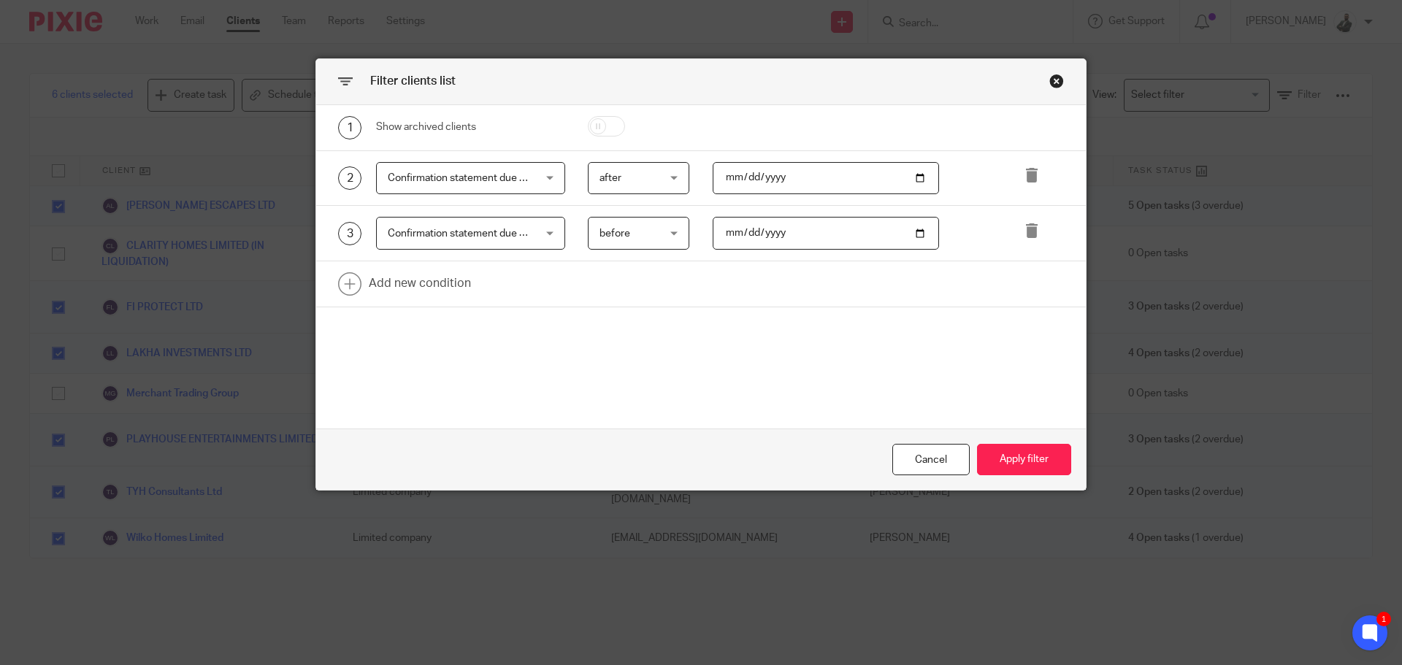
click at [926, 237] on input "date" at bounding box center [826, 233] width 227 height 33
click at [913, 237] on input "date" at bounding box center [826, 233] width 227 height 33
type input "2025-08-31"
click at [999, 456] on button "Apply filter" at bounding box center [1024, 459] width 94 height 31
checkbox input "false"
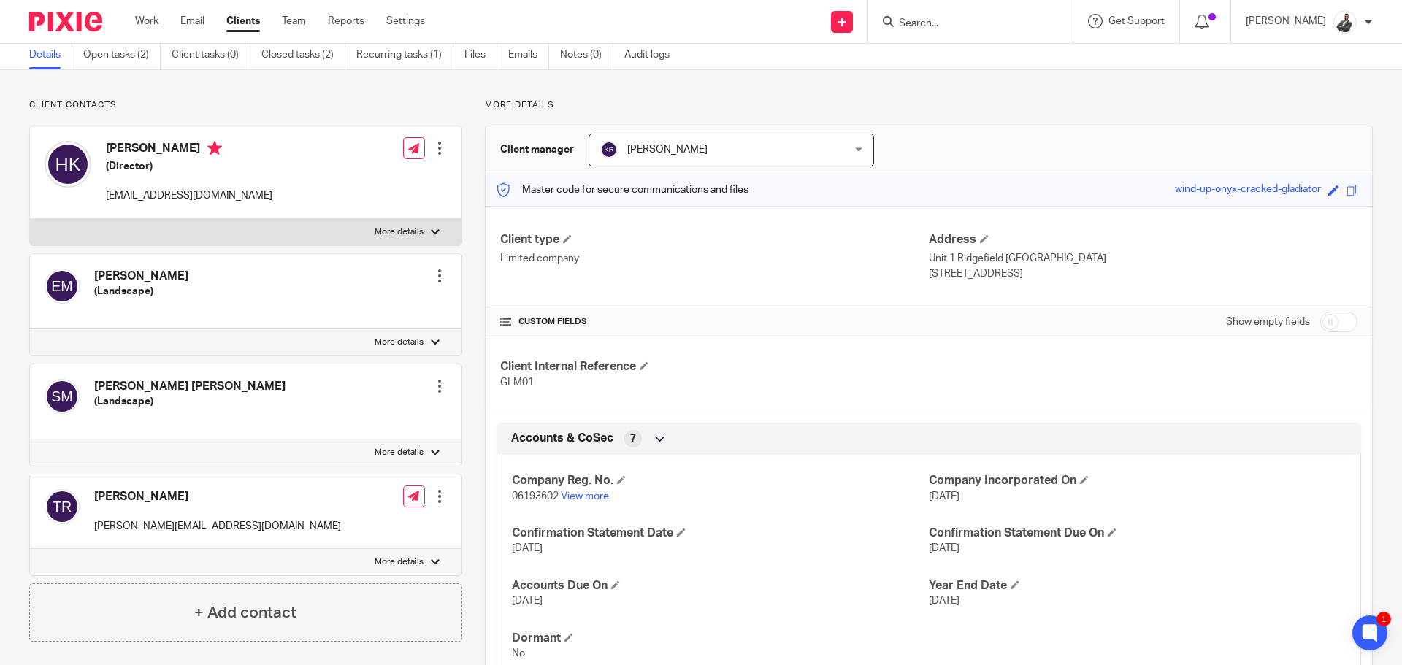
scroll to position [73, 0]
